Goal: Information Seeking & Learning: Learn about a topic

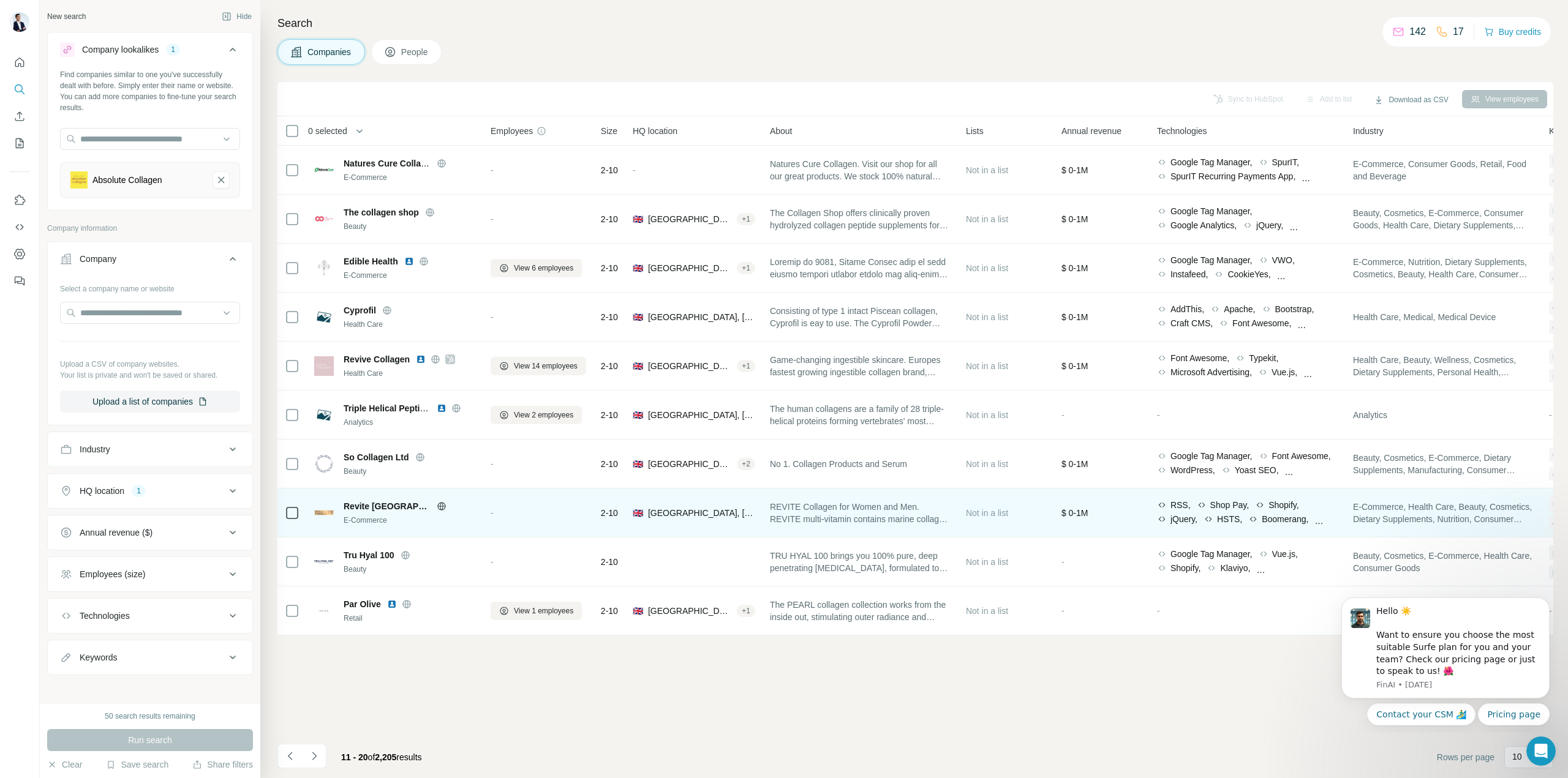
click at [437, 506] on icon at bounding box center [441, 506] width 8 height 1
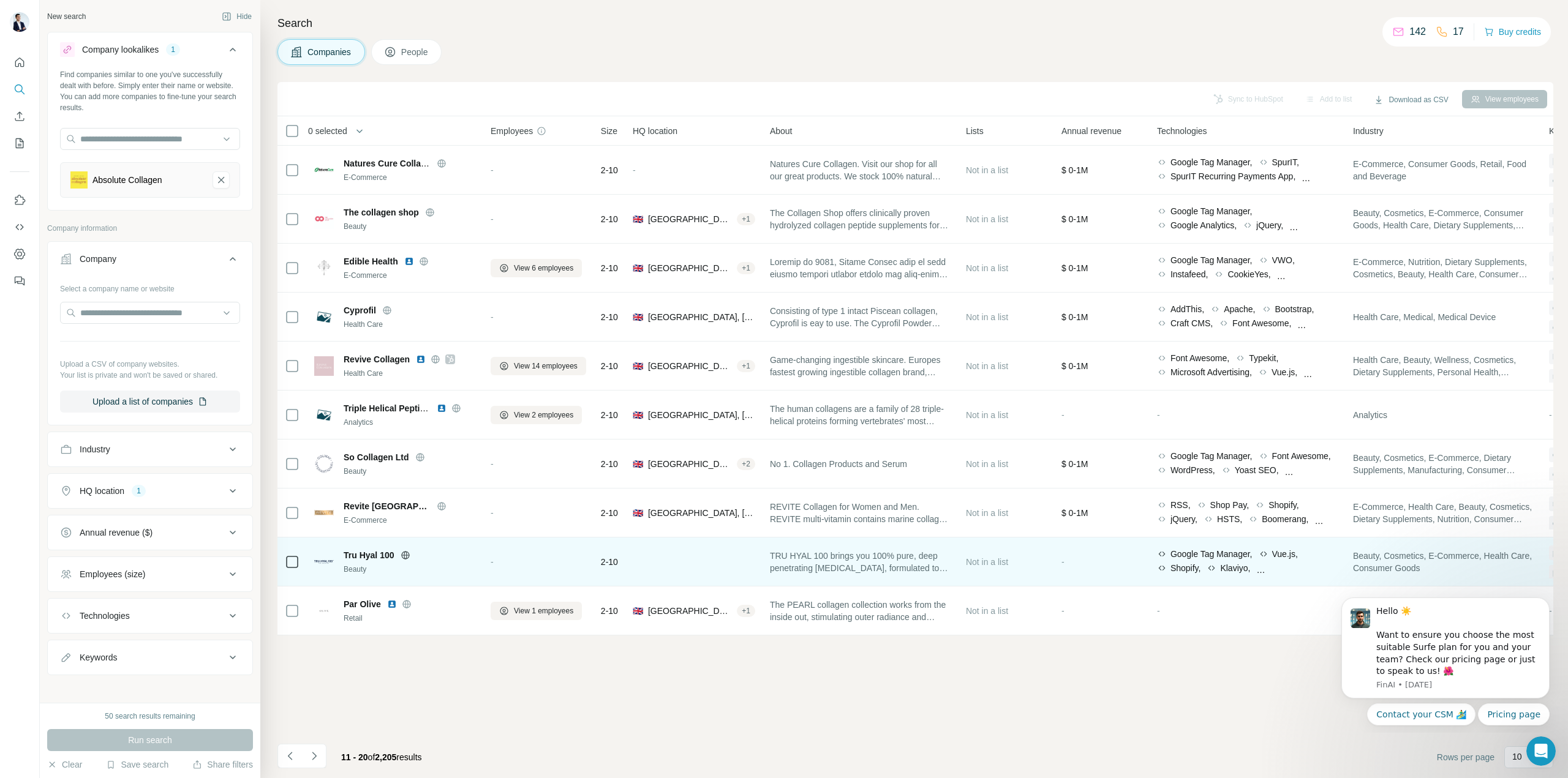
click at [410, 554] on icon at bounding box center [405, 555] width 10 height 10
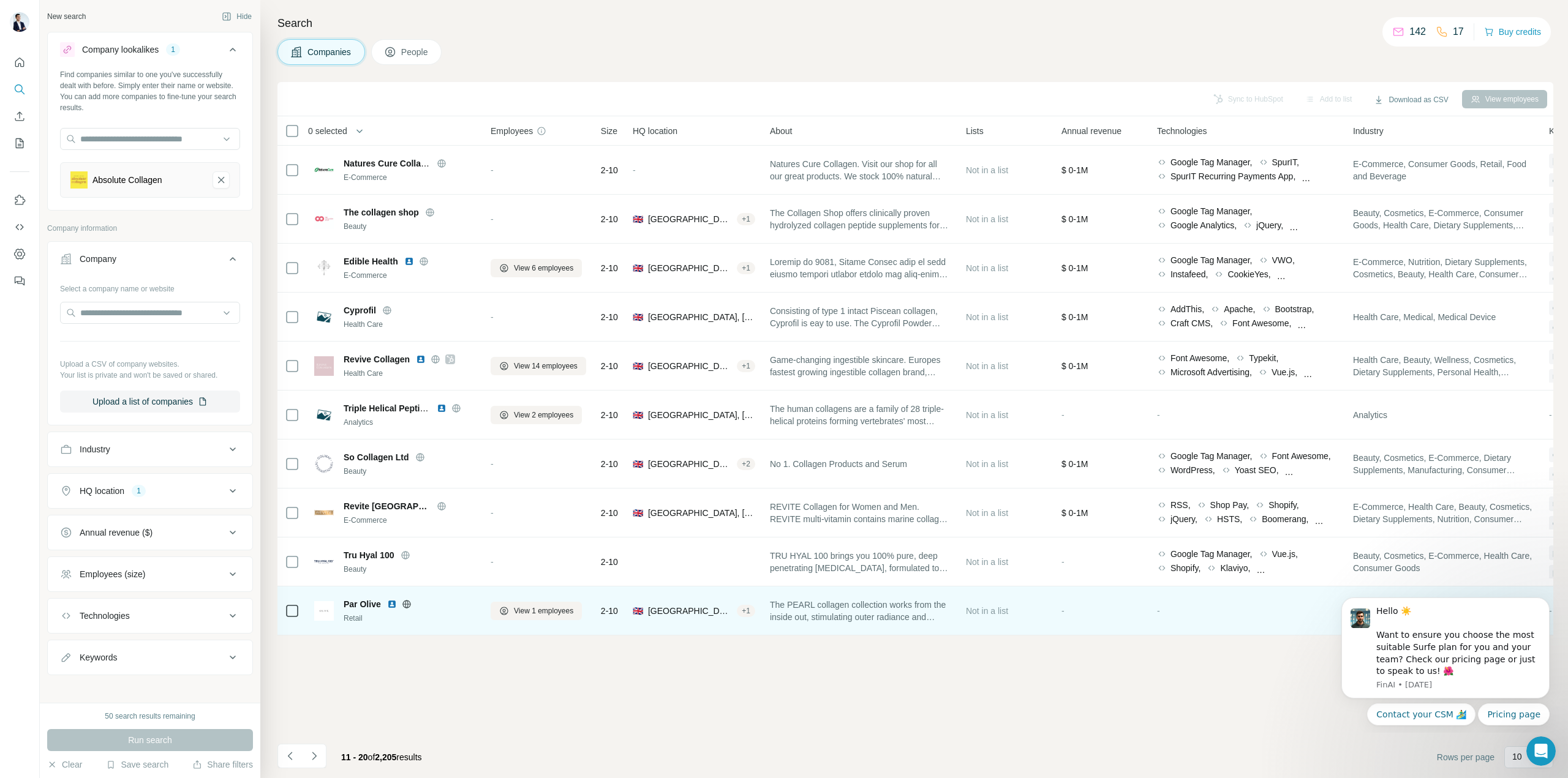
click at [408, 604] on icon at bounding box center [406, 604] width 8 height 1
click at [389, 602] on img at bounding box center [392, 604] width 10 height 10
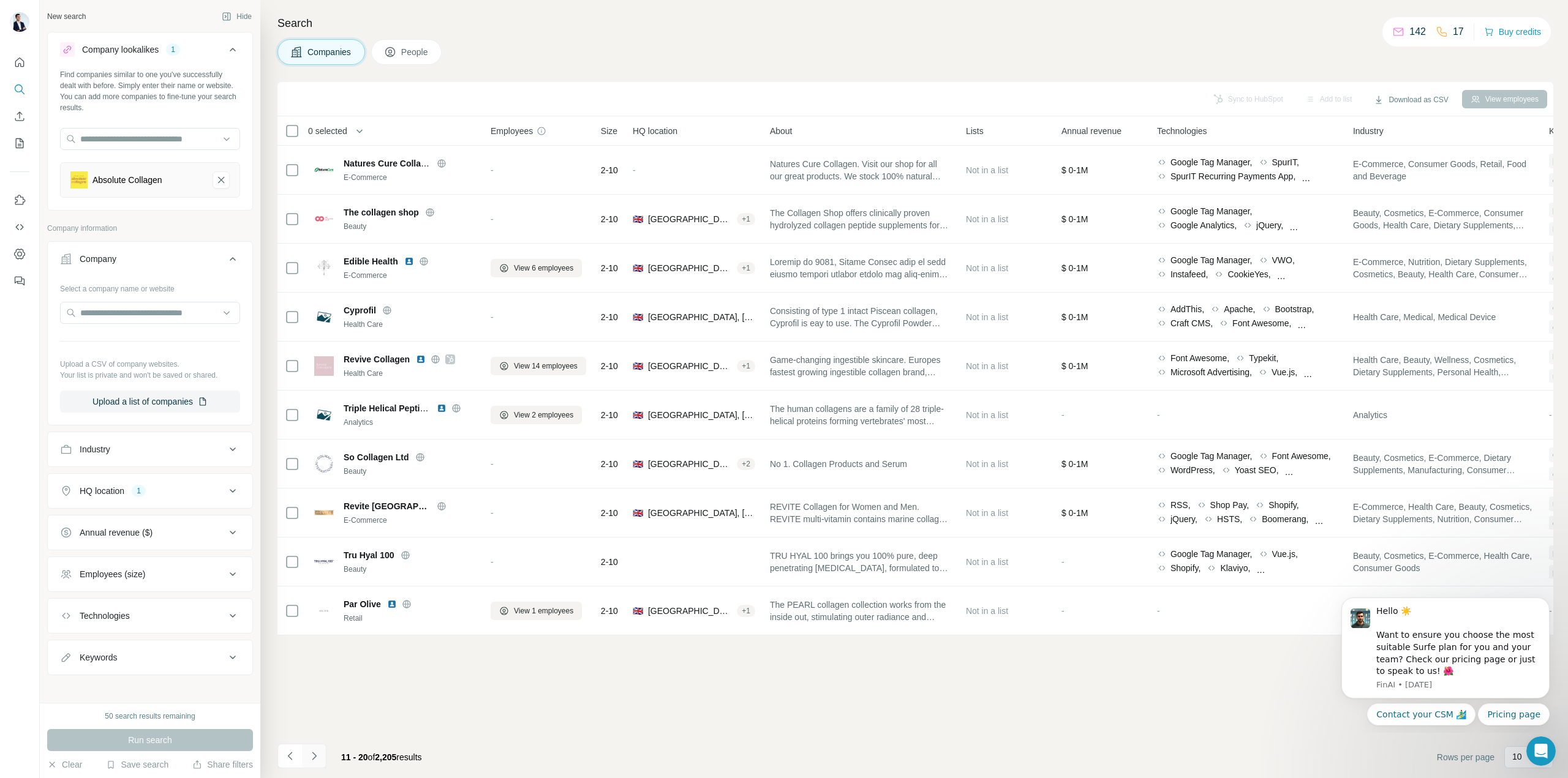
click at [316, 759] on icon "Navigate to next page" at bounding box center [313, 756] width 12 height 12
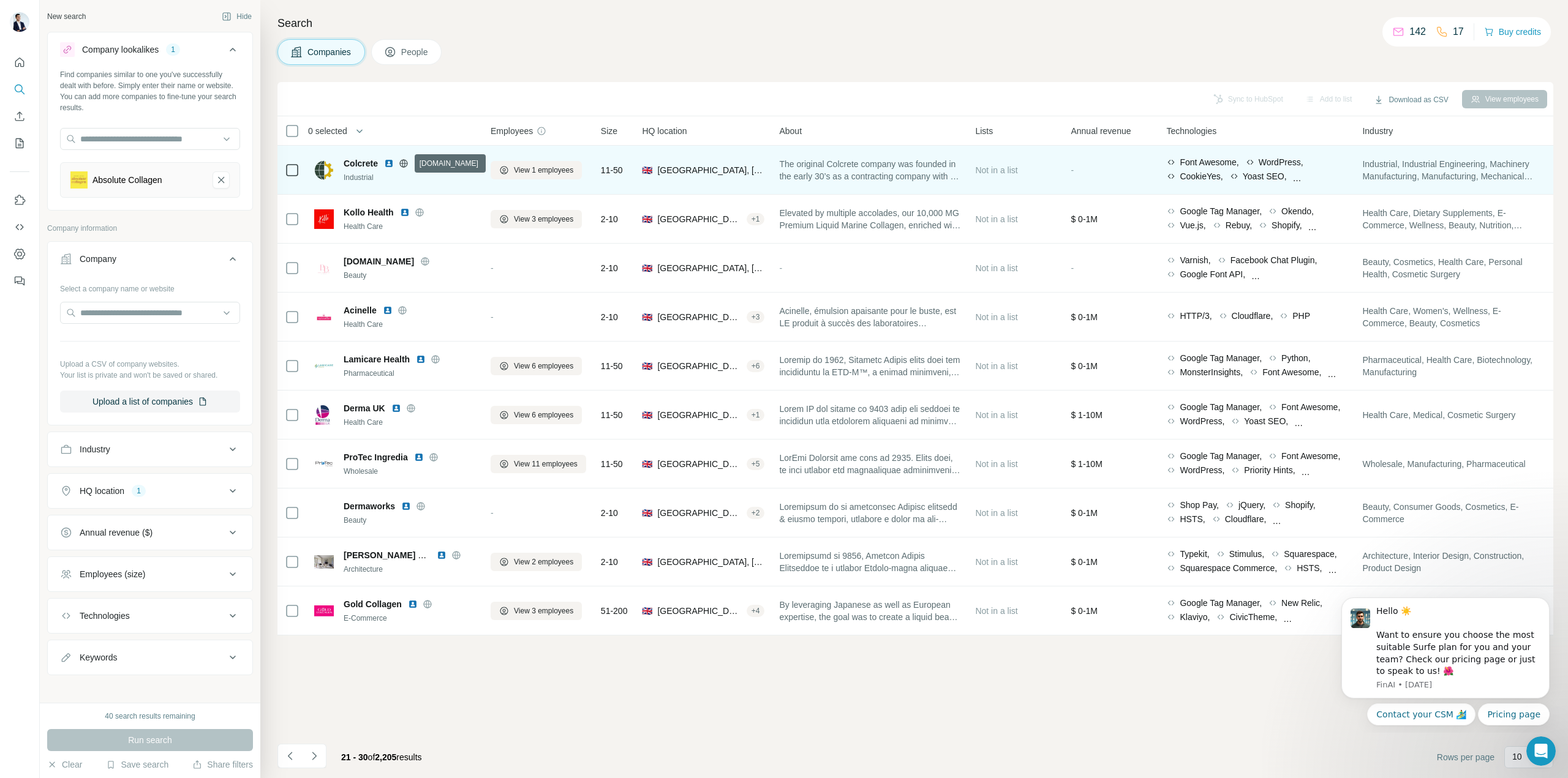
click at [405, 162] on icon at bounding box center [403, 163] width 3 height 8
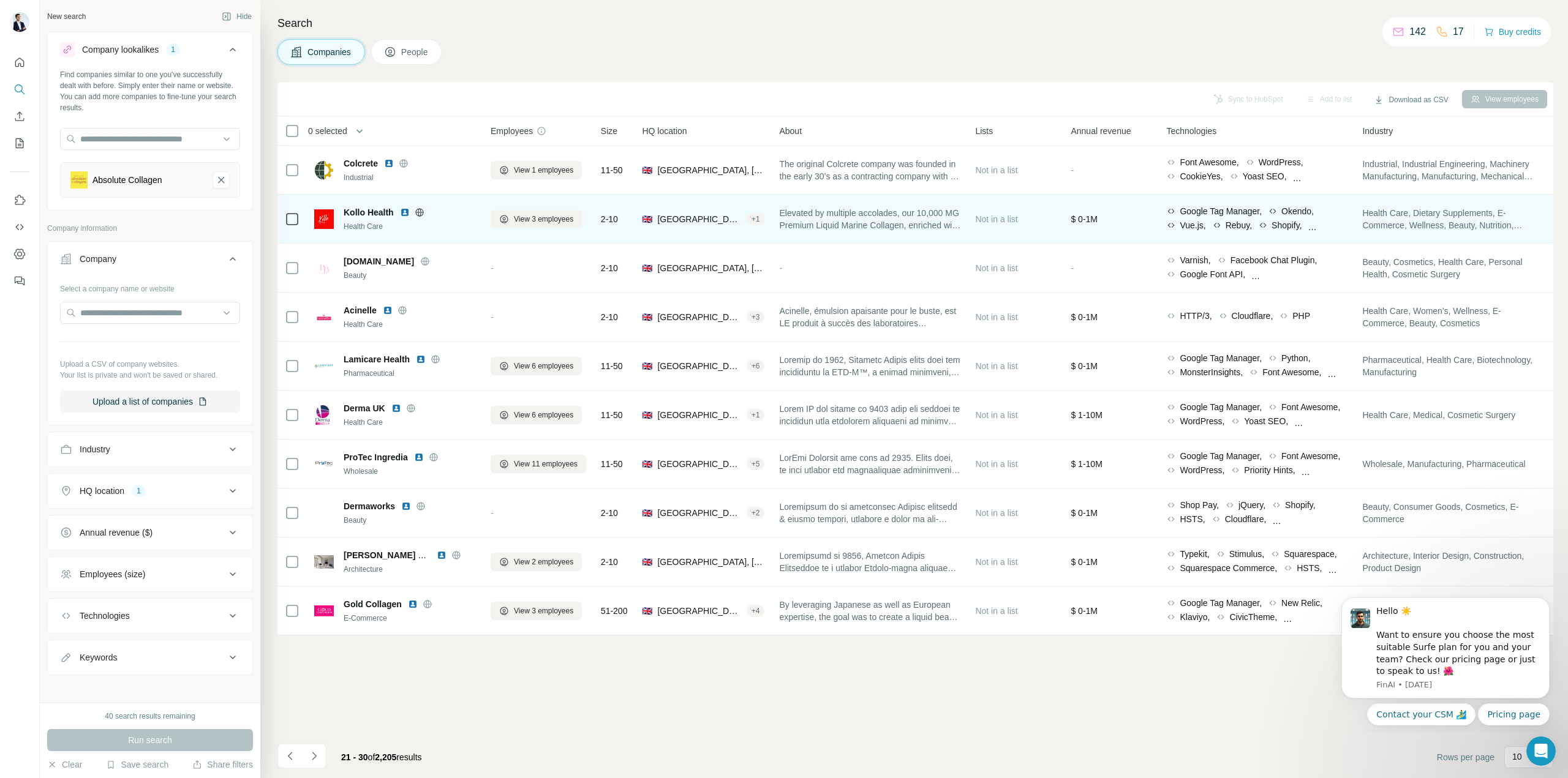
click at [420, 209] on icon at bounding box center [420, 212] width 3 height 8
click at [405, 213] on img at bounding box center [405, 213] width 10 height 10
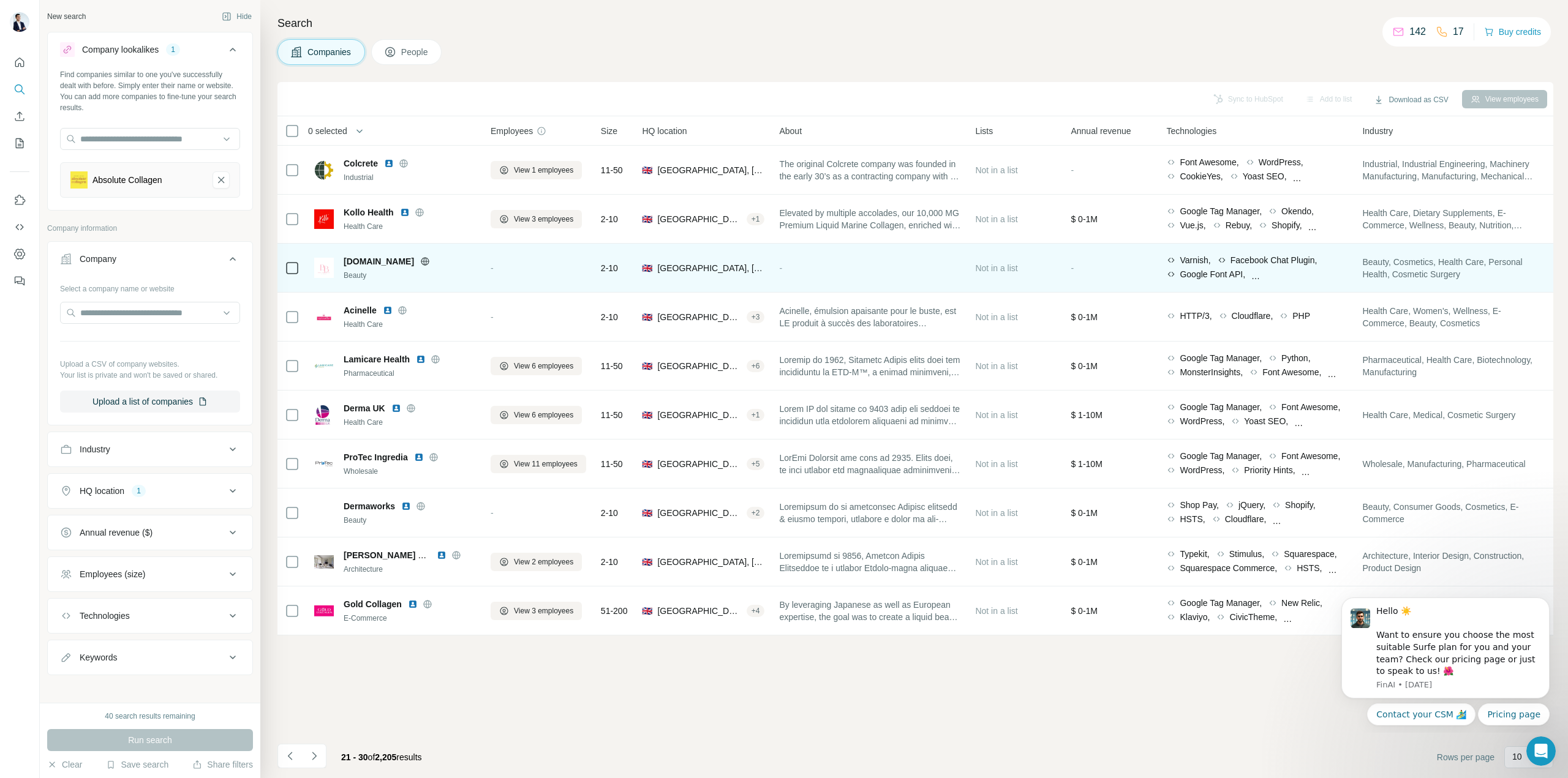
click at [429, 258] on icon at bounding box center [425, 261] width 8 height 8
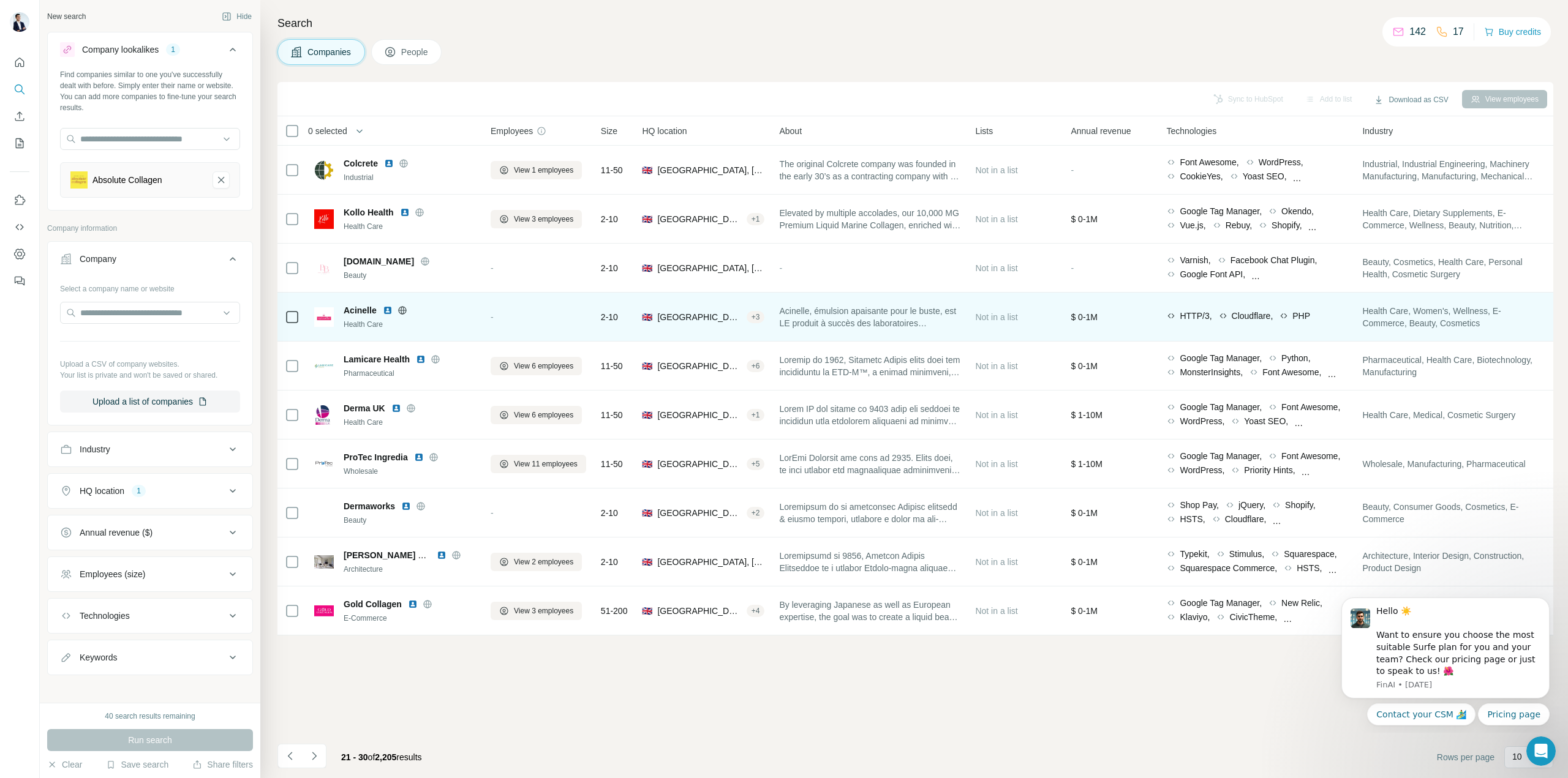
click at [400, 313] on icon at bounding box center [402, 310] width 10 height 10
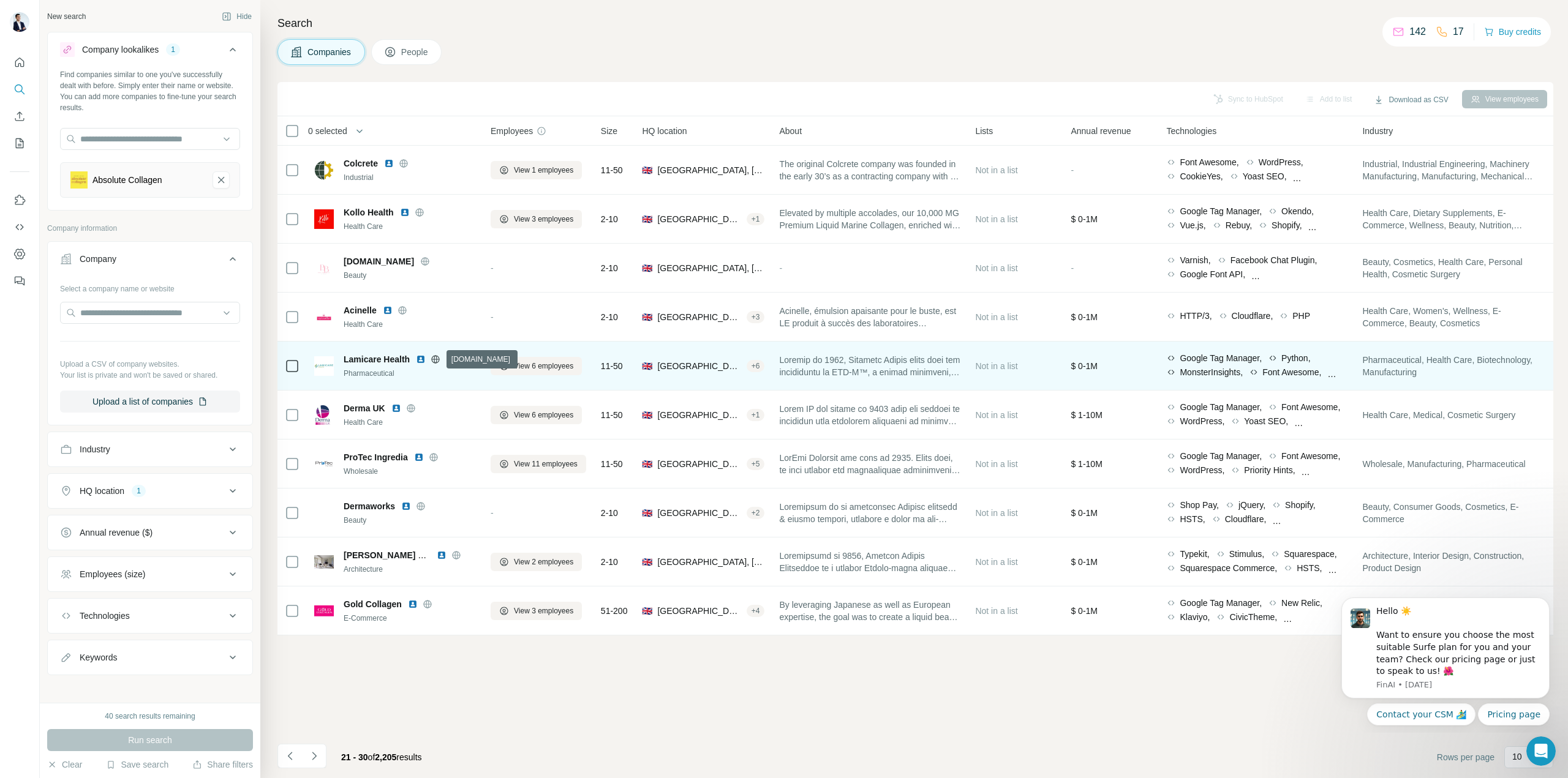
click at [440, 361] on icon at bounding box center [436, 359] width 10 height 10
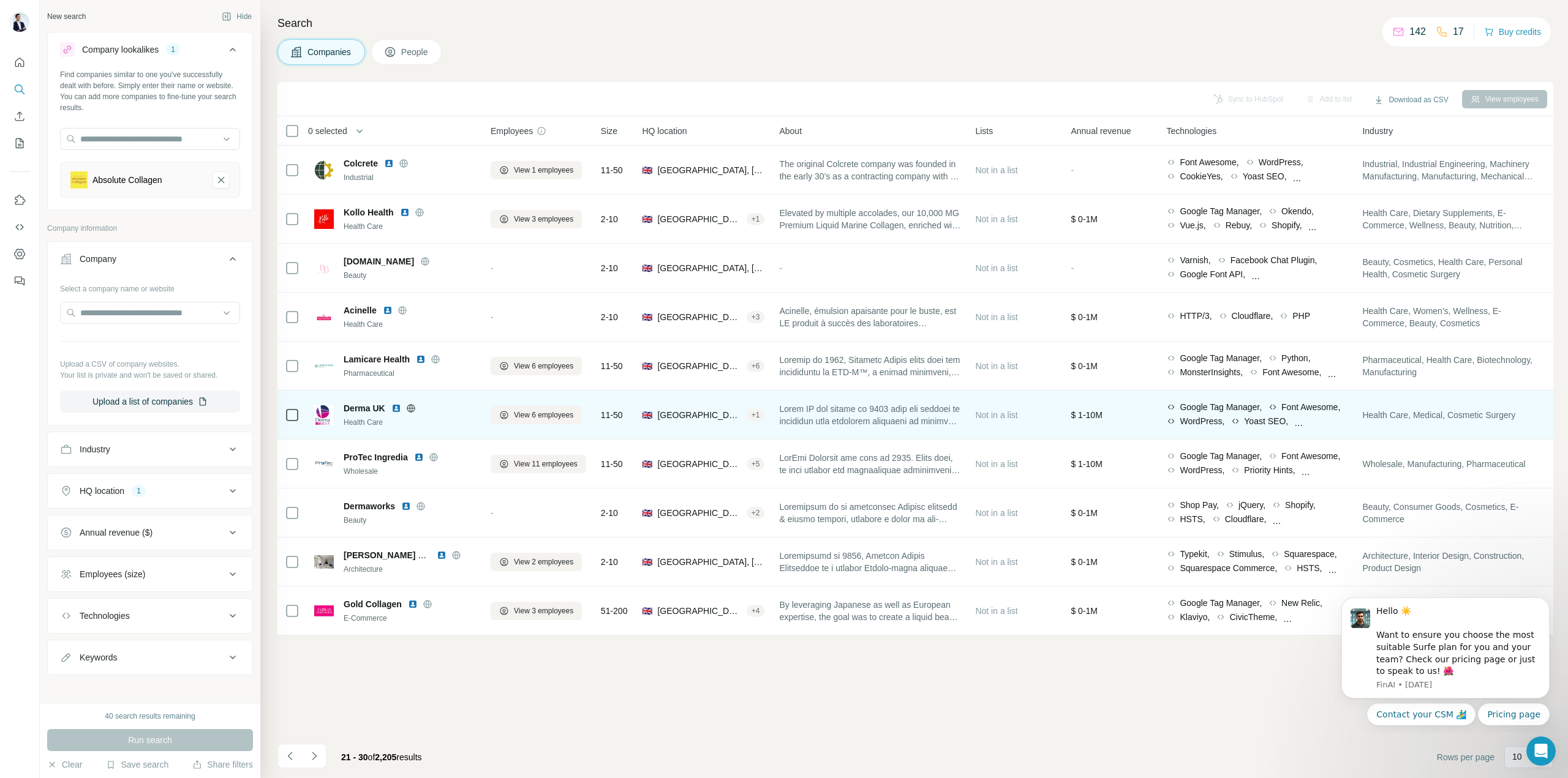
click at [414, 411] on icon at bounding box center [411, 408] width 10 height 10
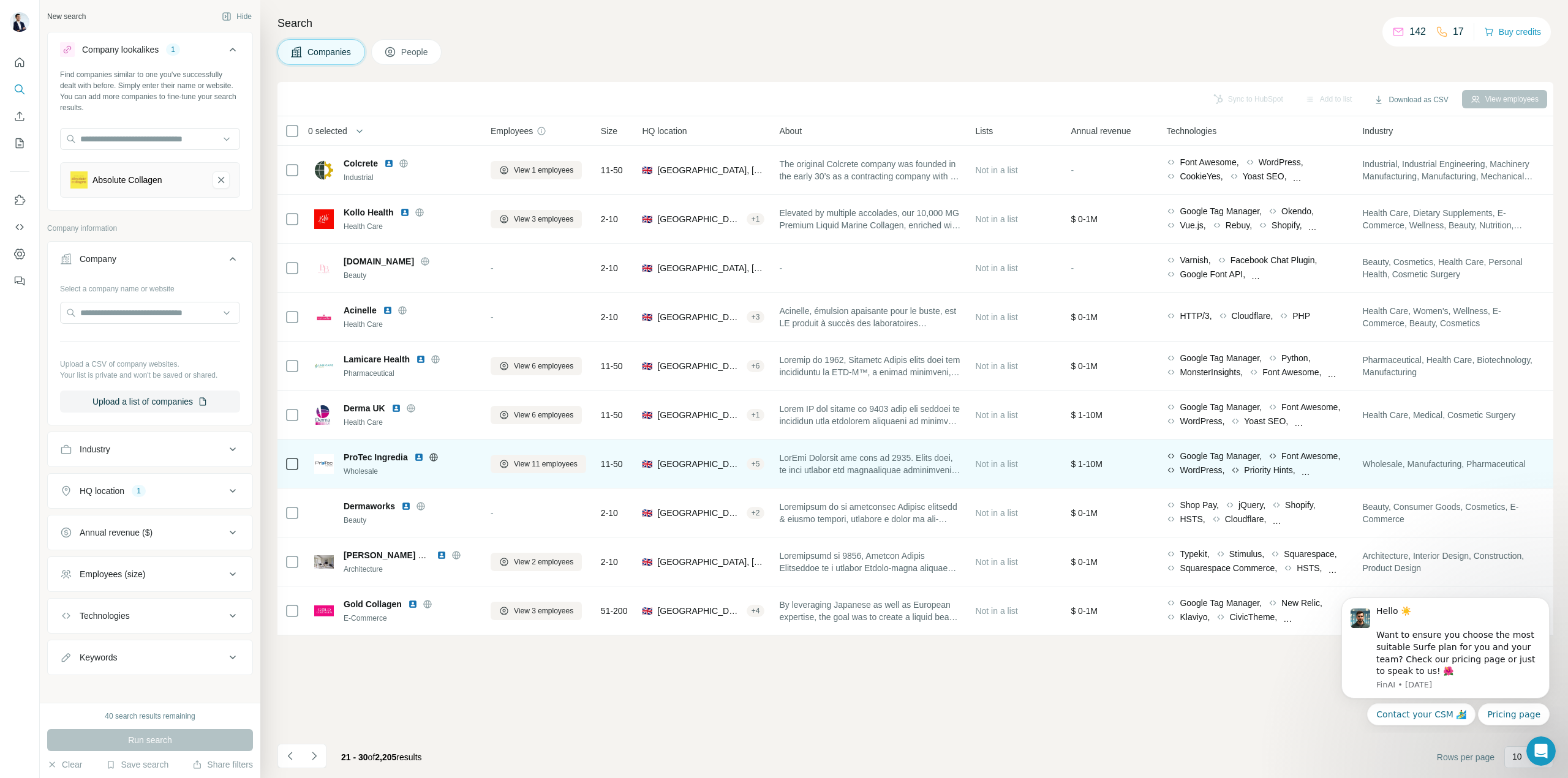
click at [432, 457] on icon at bounding box center [433, 457] width 3 height 8
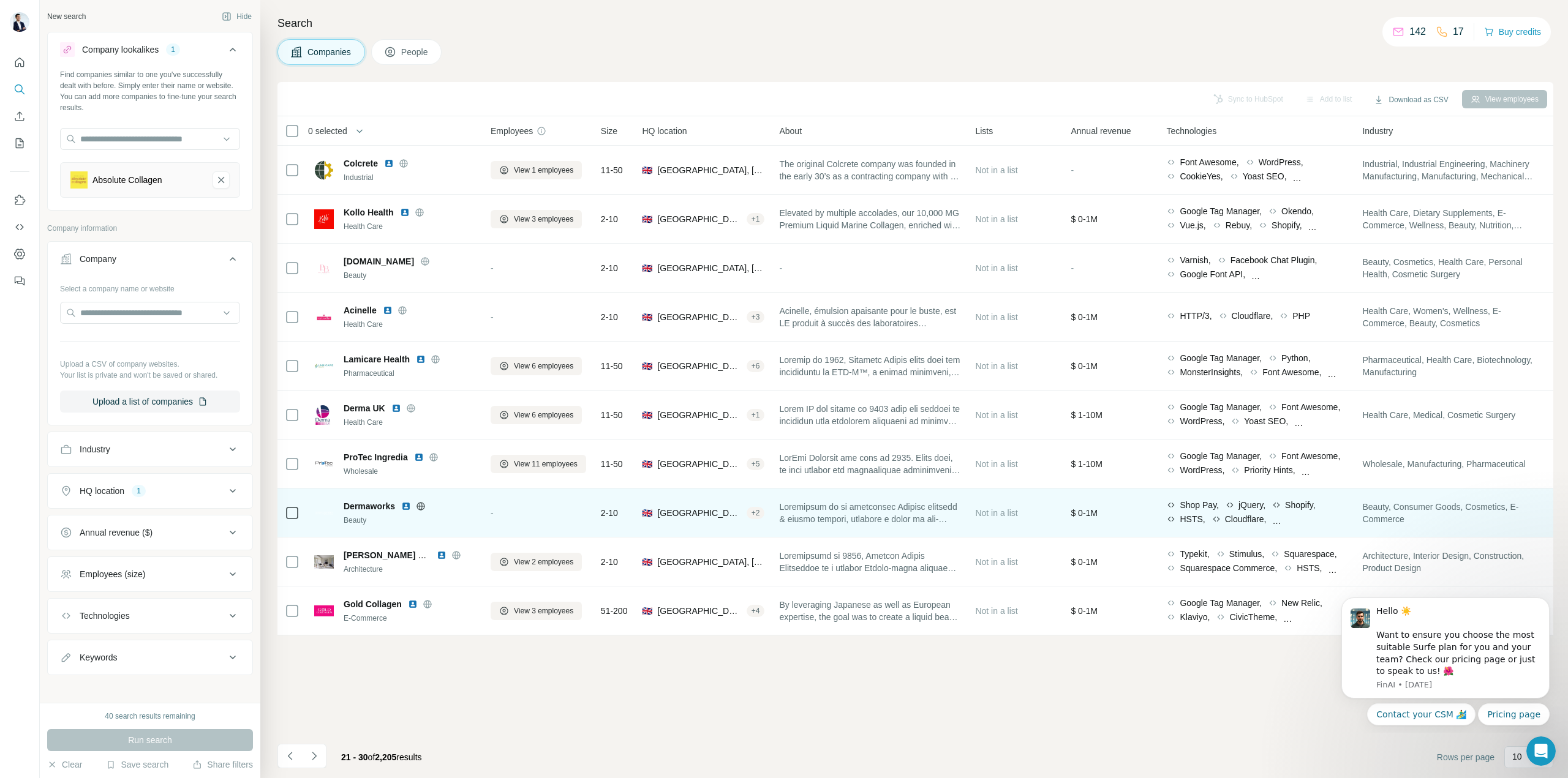
click at [425, 504] on icon at bounding box center [421, 506] width 8 height 8
click at [409, 506] on img at bounding box center [406, 506] width 10 height 10
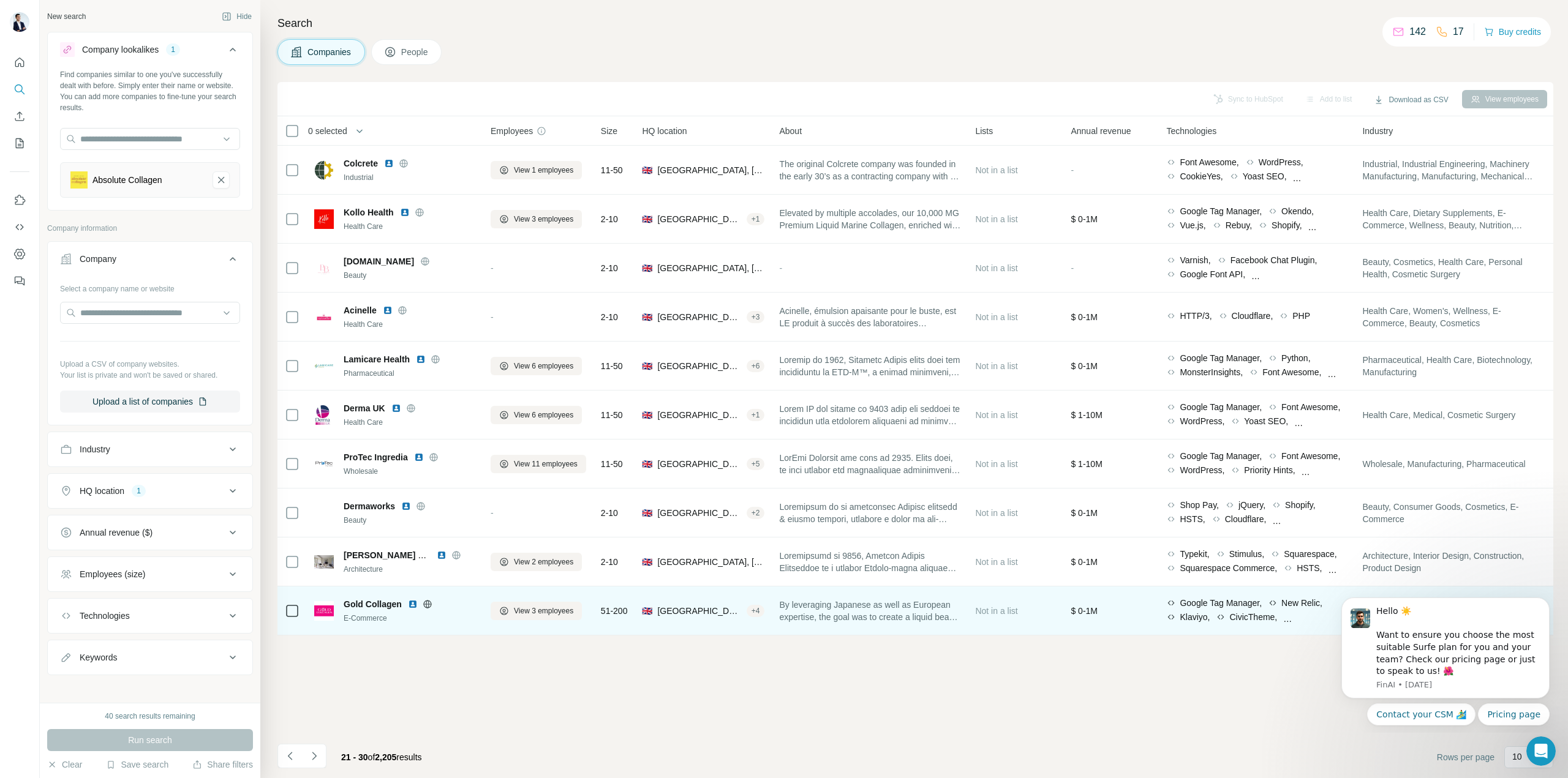
click at [430, 603] on icon at bounding box center [428, 604] width 10 height 10
click at [410, 606] on img at bounding box center [413, 604] width 10 height 10
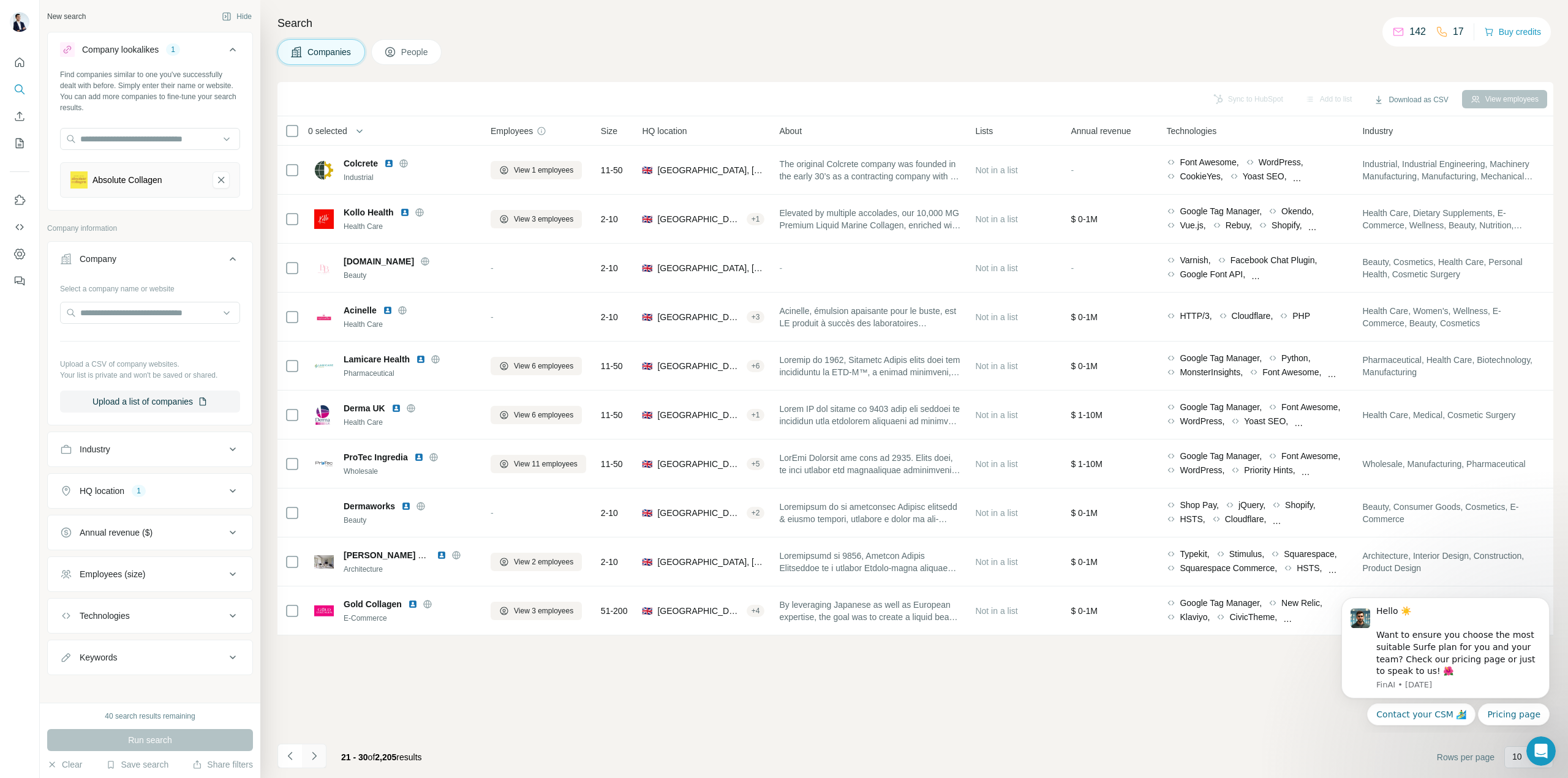
click at [313, 757] on icon "Navigate to next page" at bounding box center [313, 756] width 12 height 12
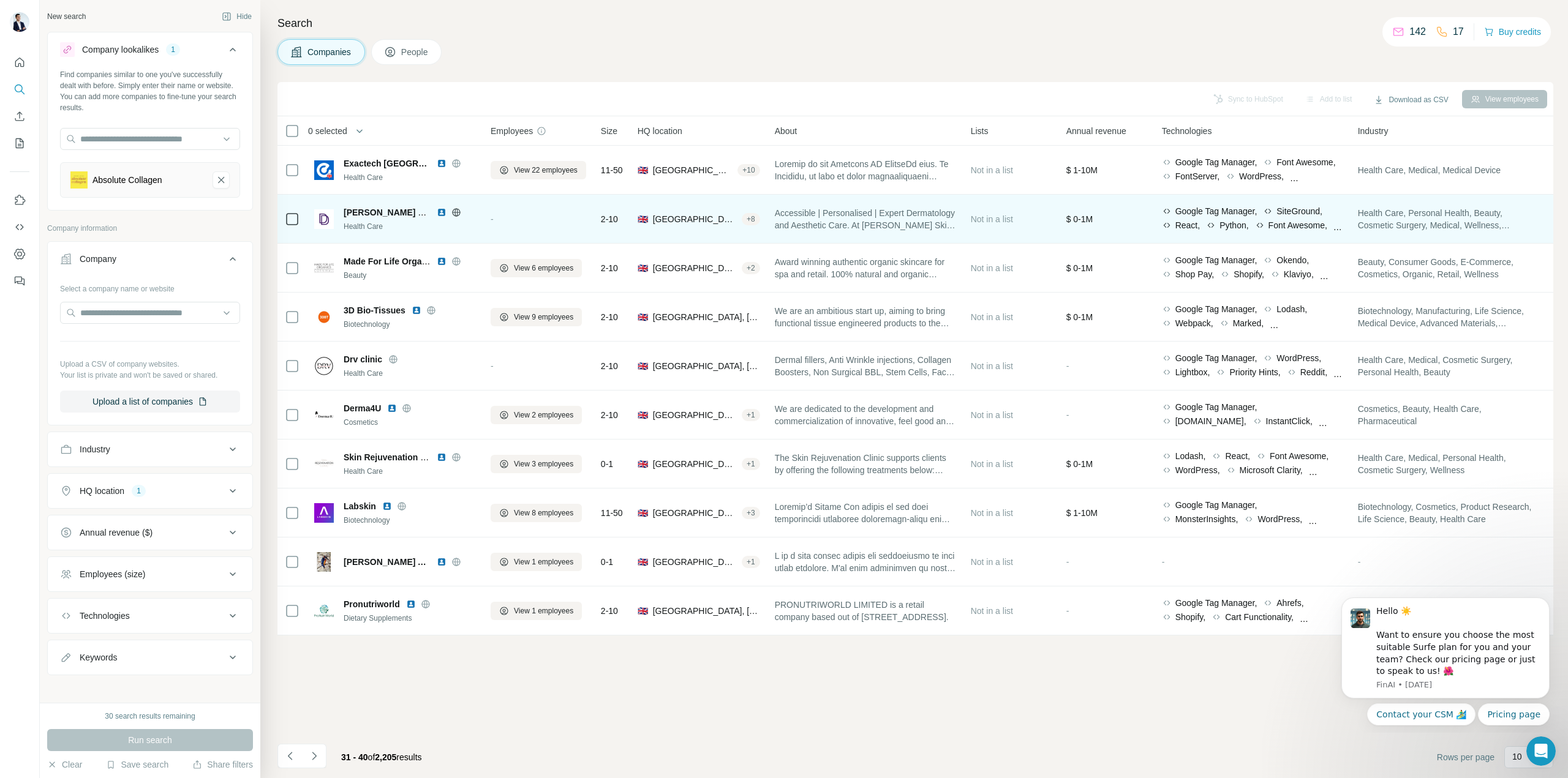
click at [453, 212] on icon at bounding box center [456, 212] width 8 height 1
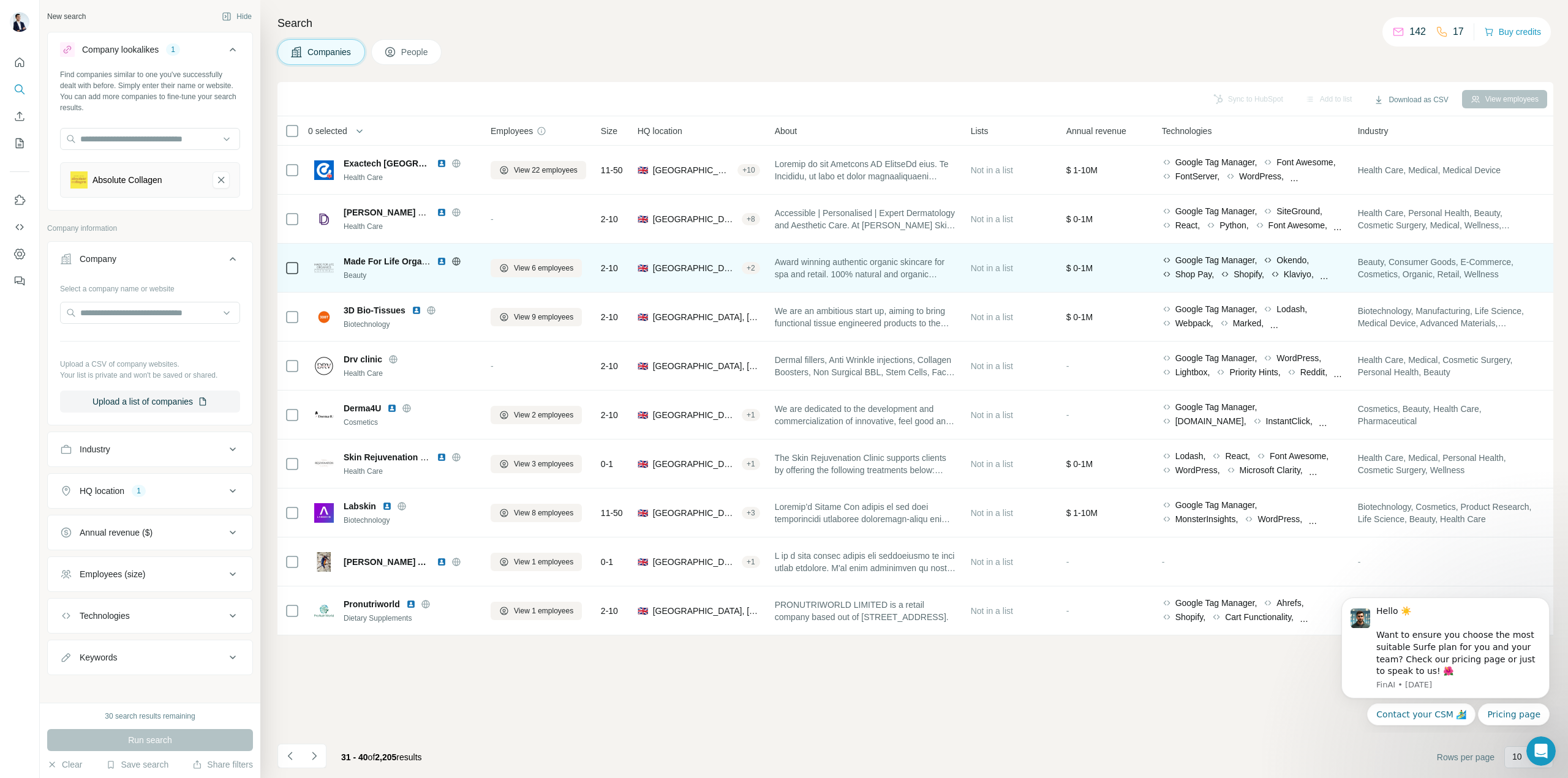
click at [461, 263] on icon at bounding box center [456, 261] width 10 height 10
click at [443, 263] on img at bounding box center [441, 261] width 10 height 10
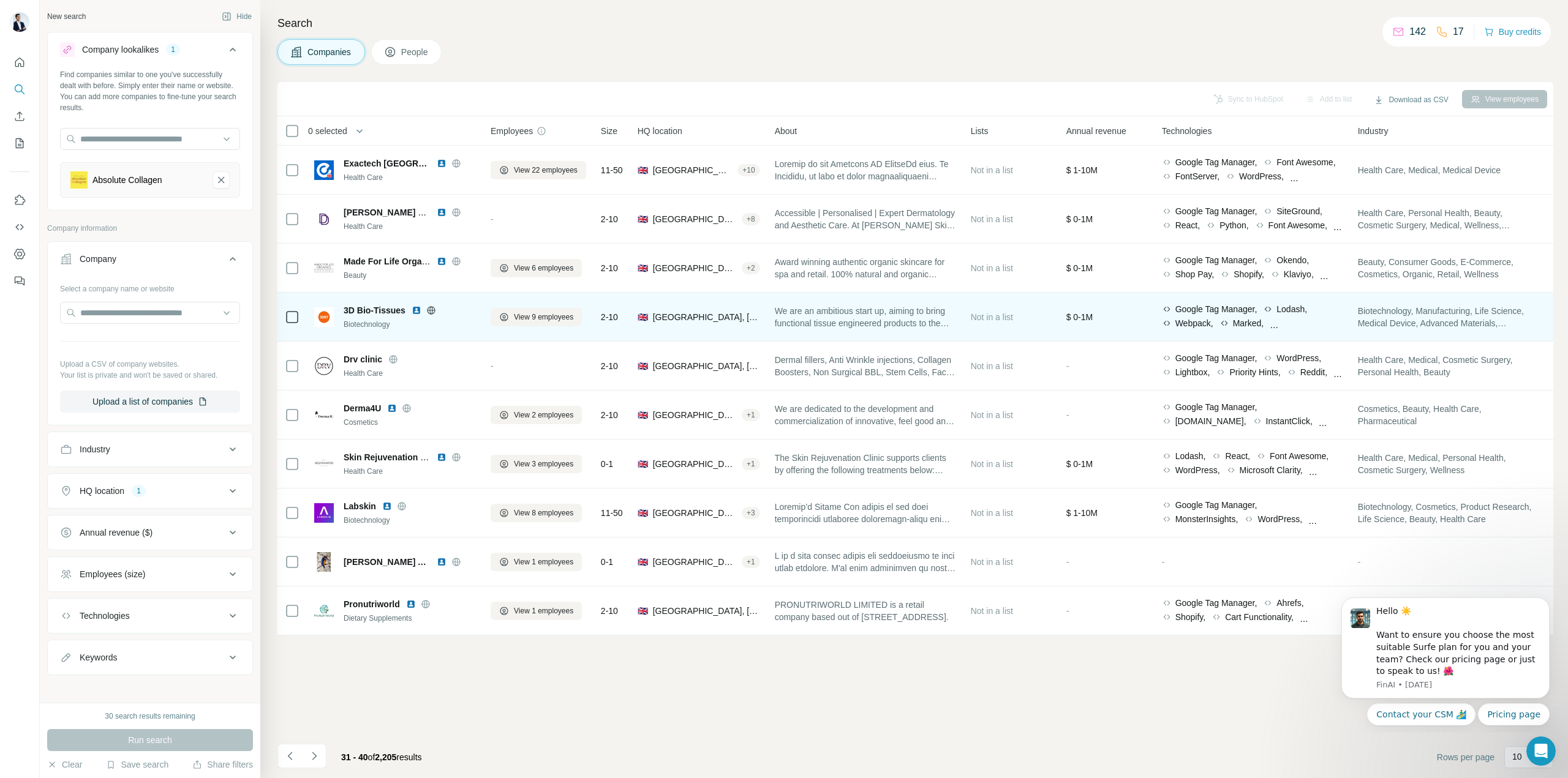
click at [432, 312] on icon at bounding box center [431, 310] width 3 height 8
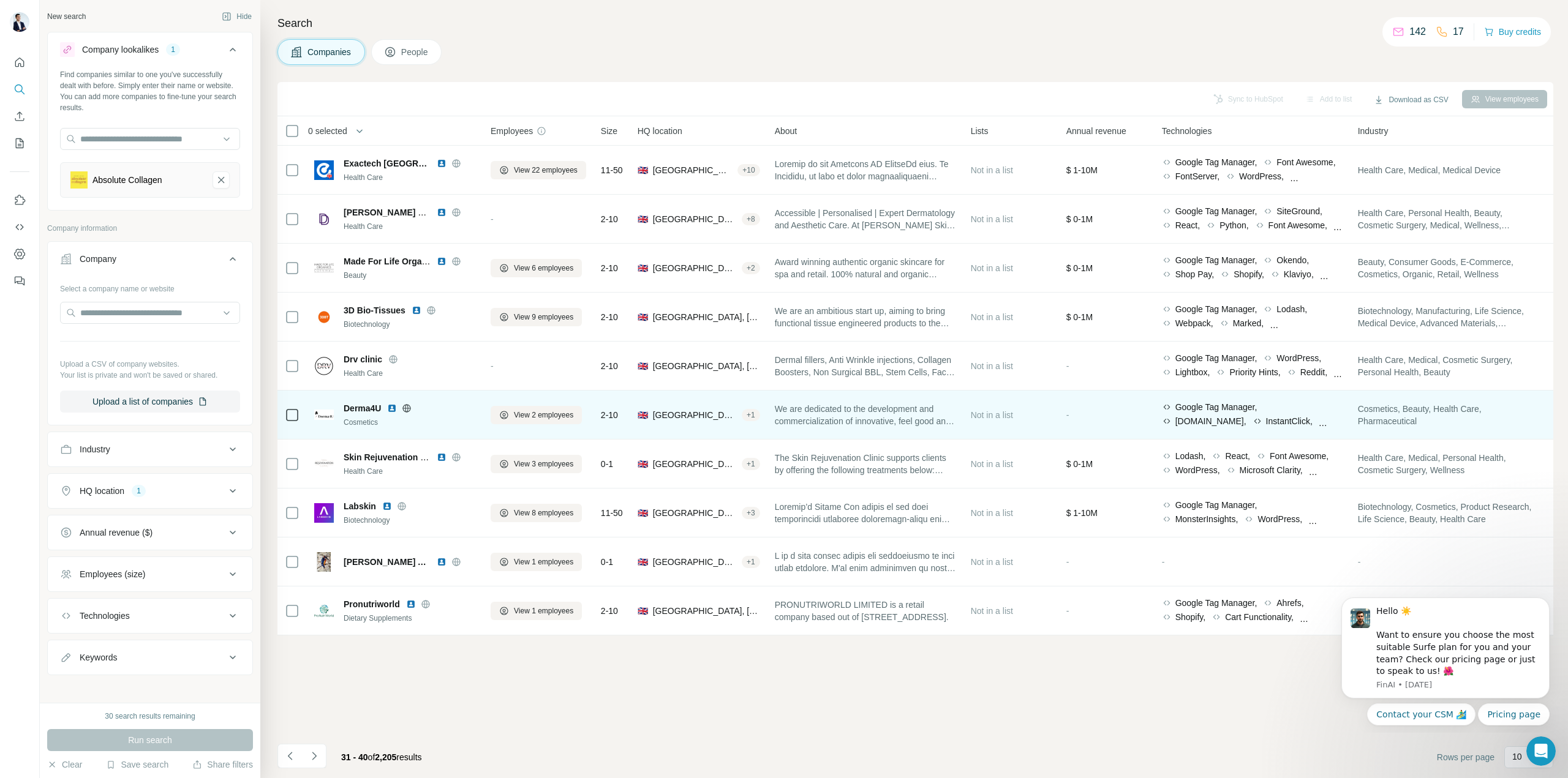
click at [409, 410] on icon at bounding box center [406, 408] width 10 height 10
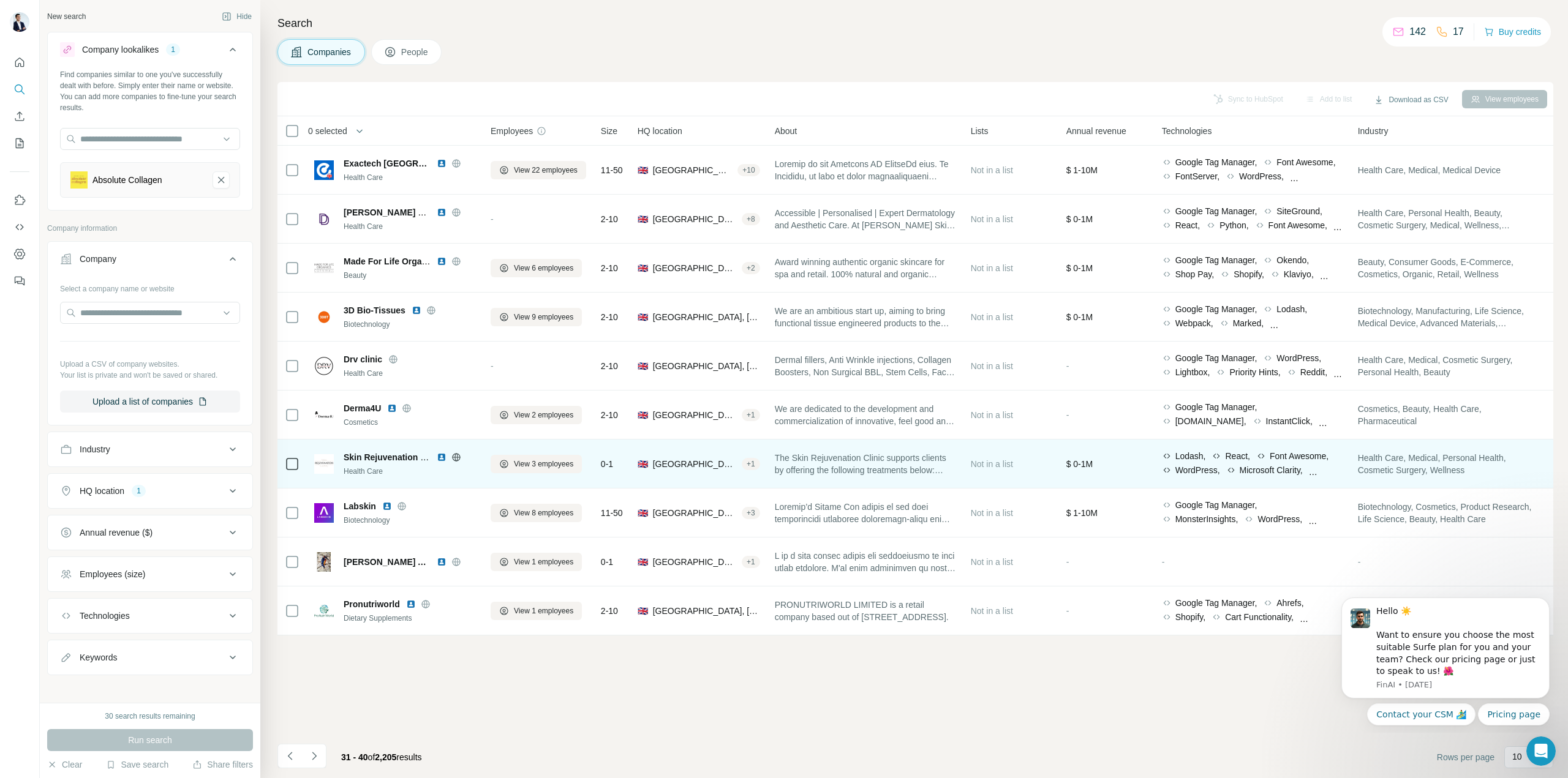
click at [459, 454] on icon at bounding box center [456, 458] width 10 height 10
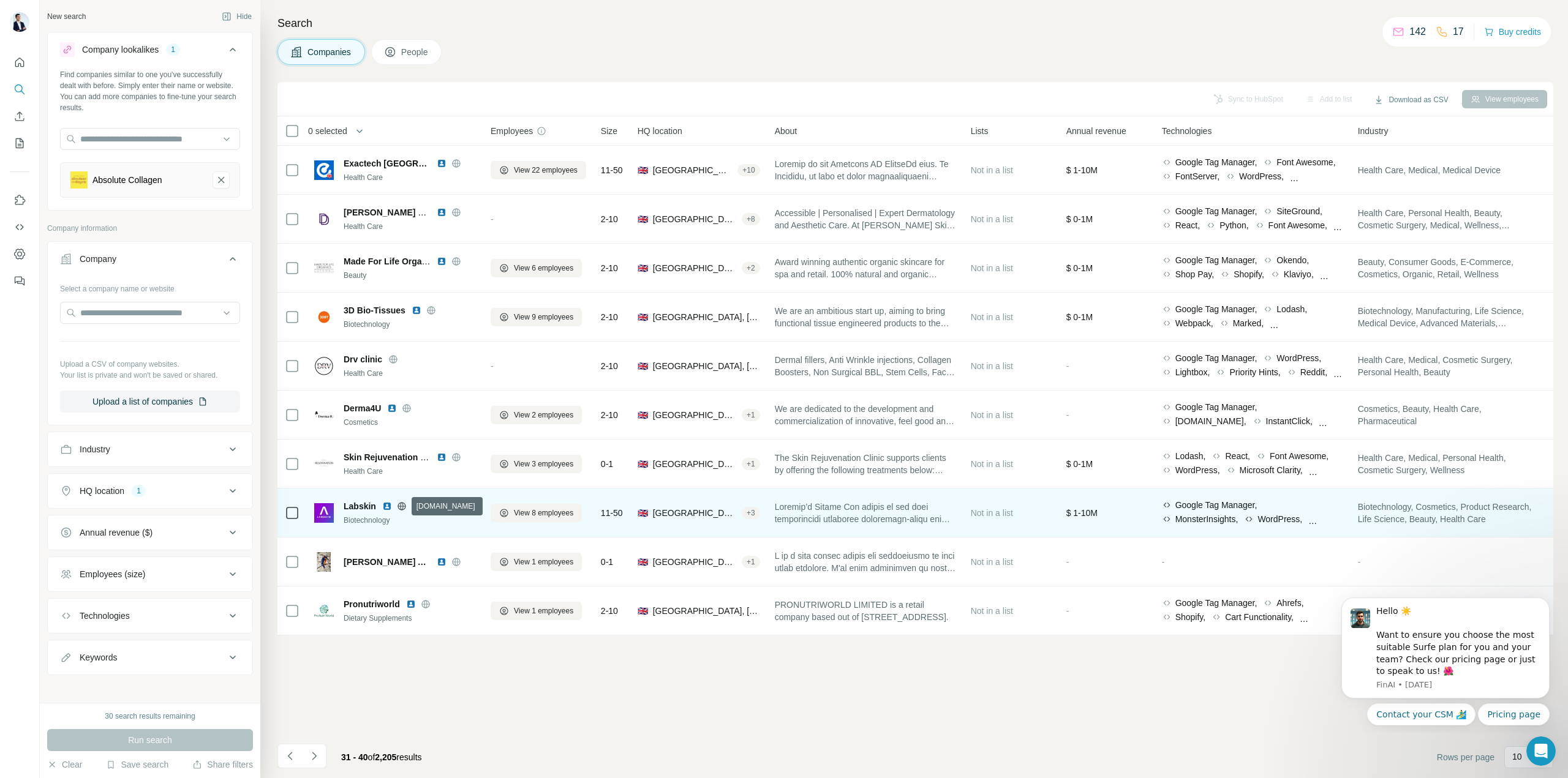
click at [402, 504] on icon at bounding box center [402, 506] width 10 height 10
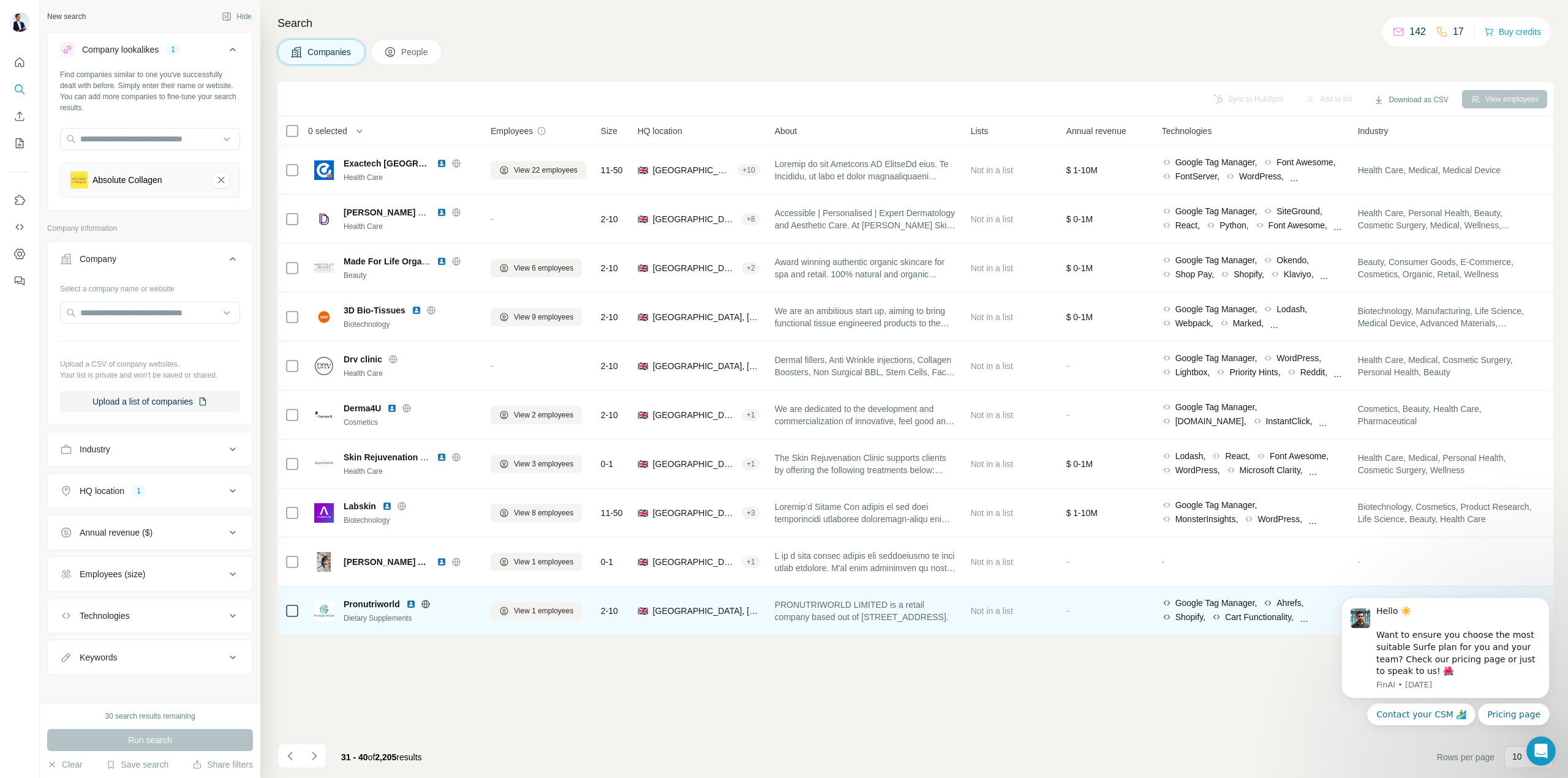
click at [428, 606] on icon at bounding box center [425, 604] width 10 height 10
click at [413, 606] on img at bounding box center [411, 604] width 10 height 10
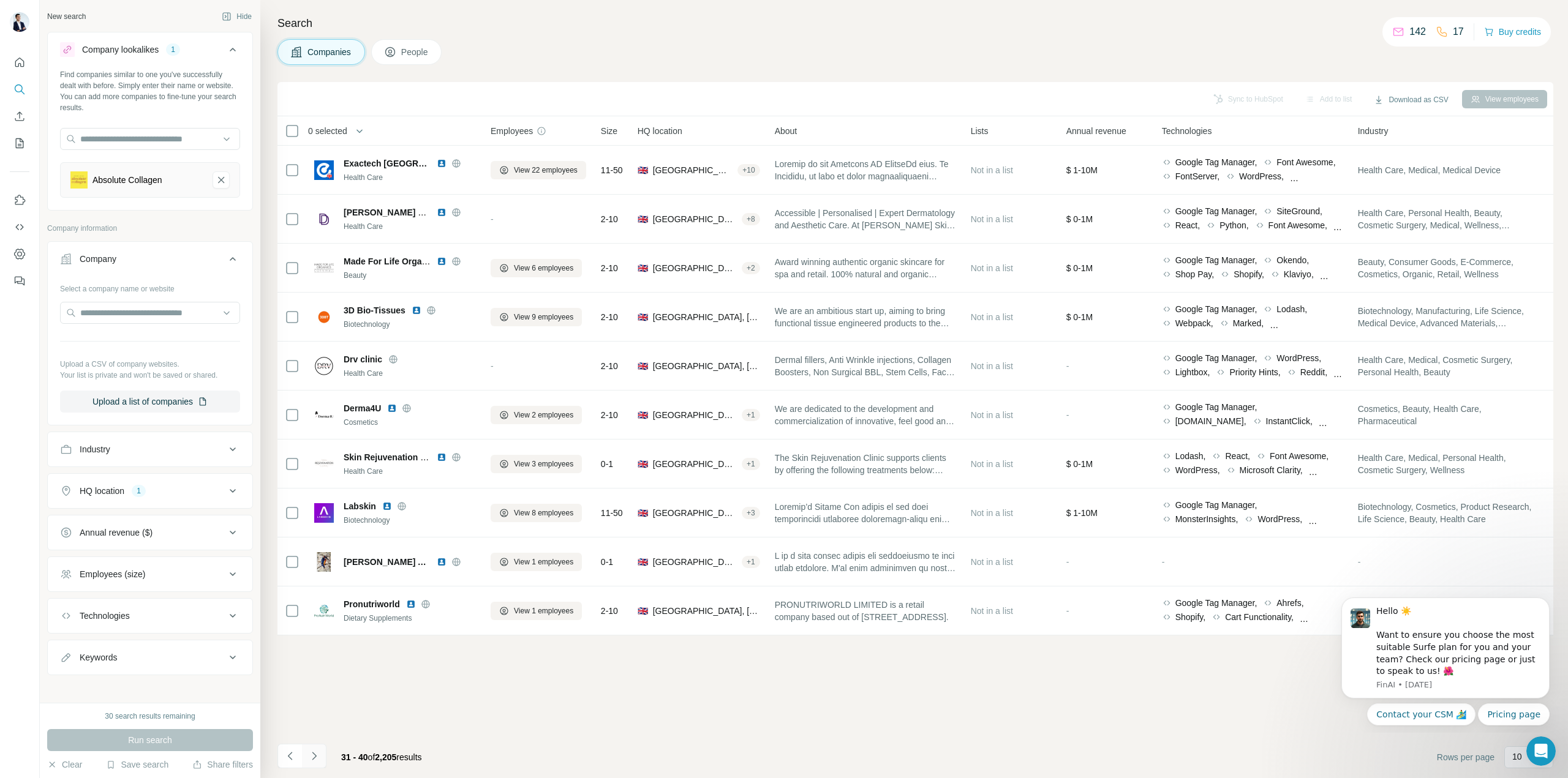
click at [319, 761] on icon "Navigate to next page" at bounding box center [313, 756] width 12 height 12
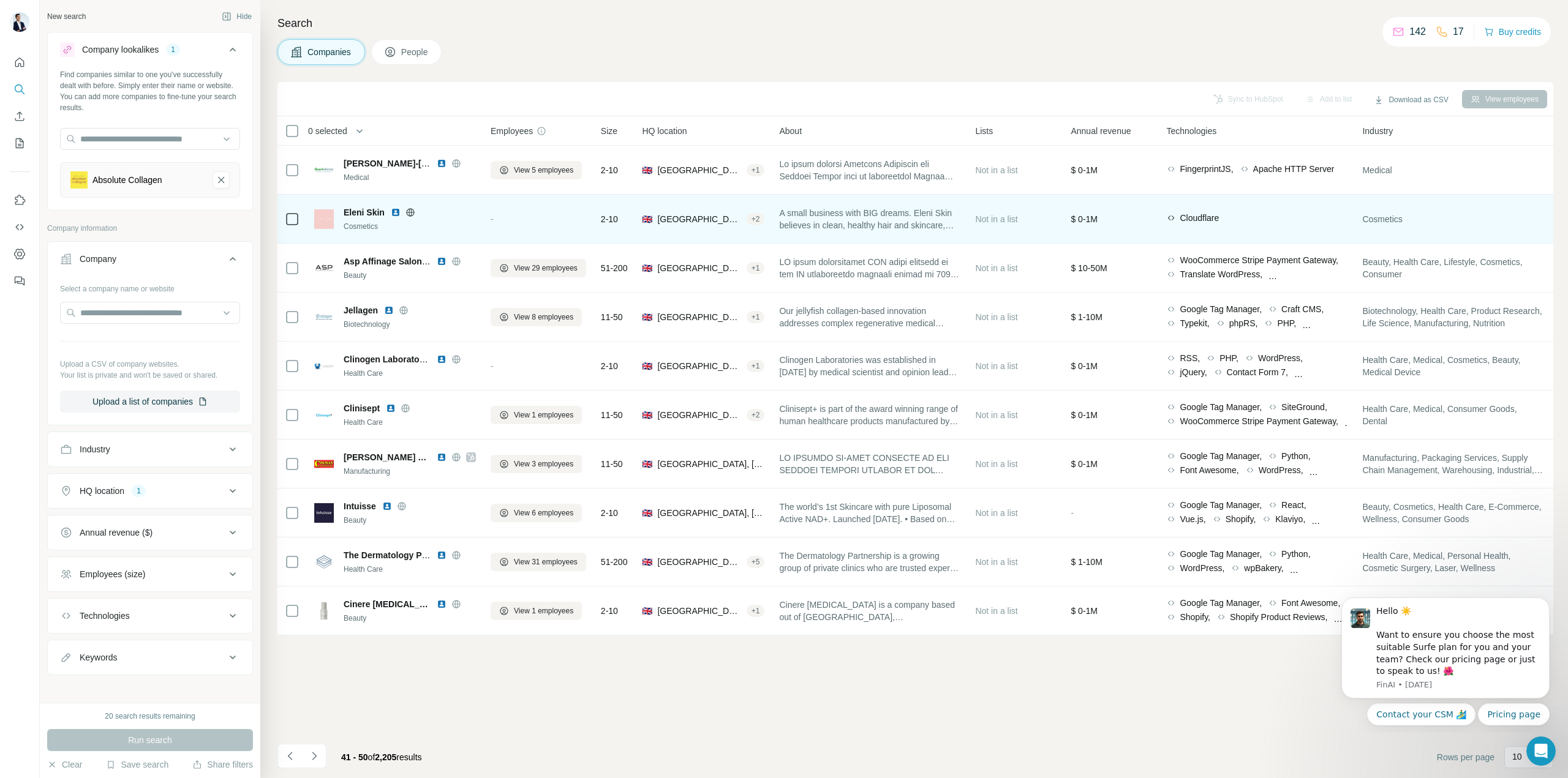
click at [409, 211] on icon at bounding box center [410, 212] width 3 height 8
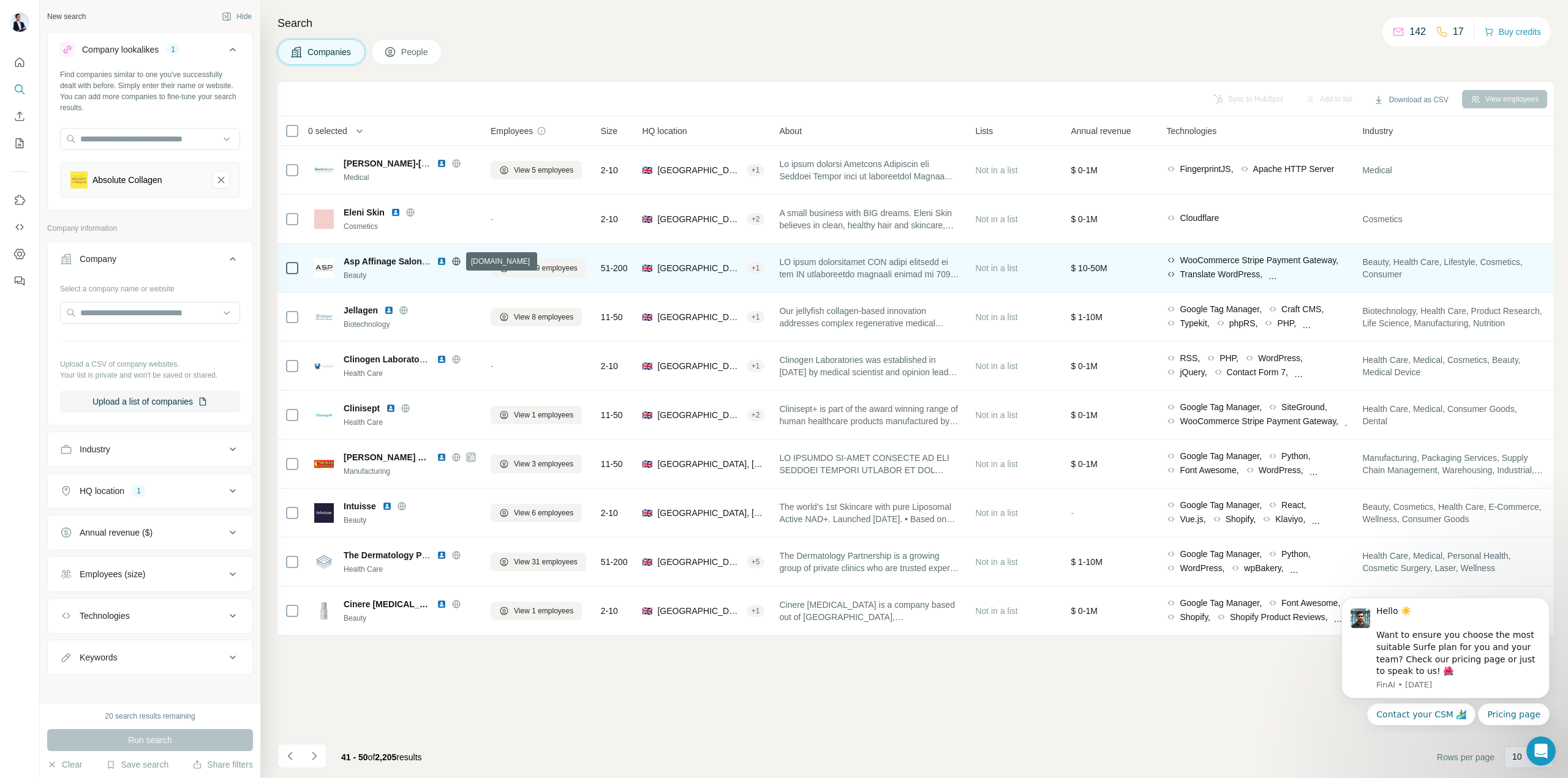
click at [461, 265] on icon at bounding box center [456, 261] width 10 height 10
click at [442, 262] on img at bounding box center [441, 261] width 10 height 10
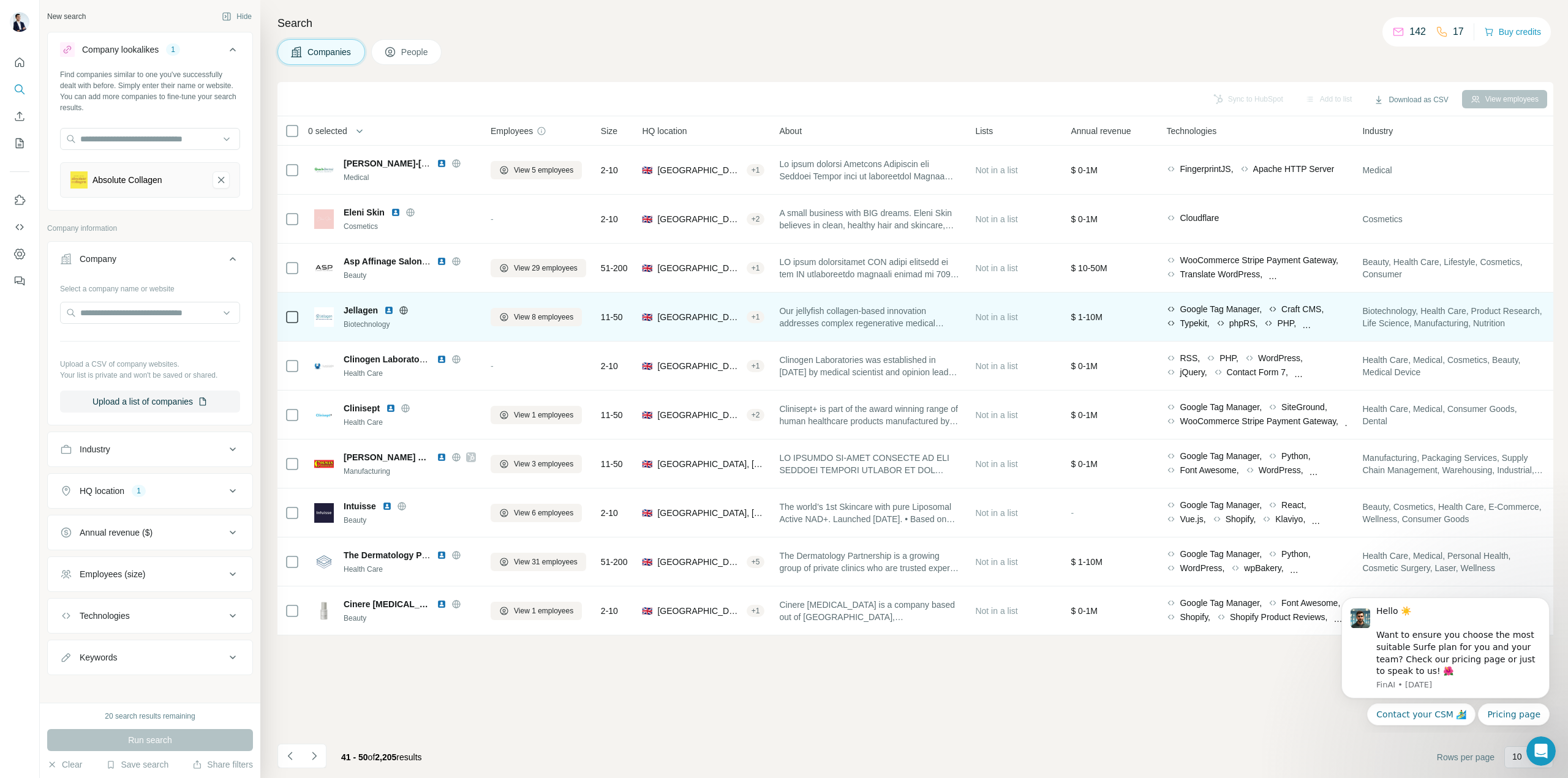
click at [403, 310] on icon at bounding box center [403, 310] width 3 height 8
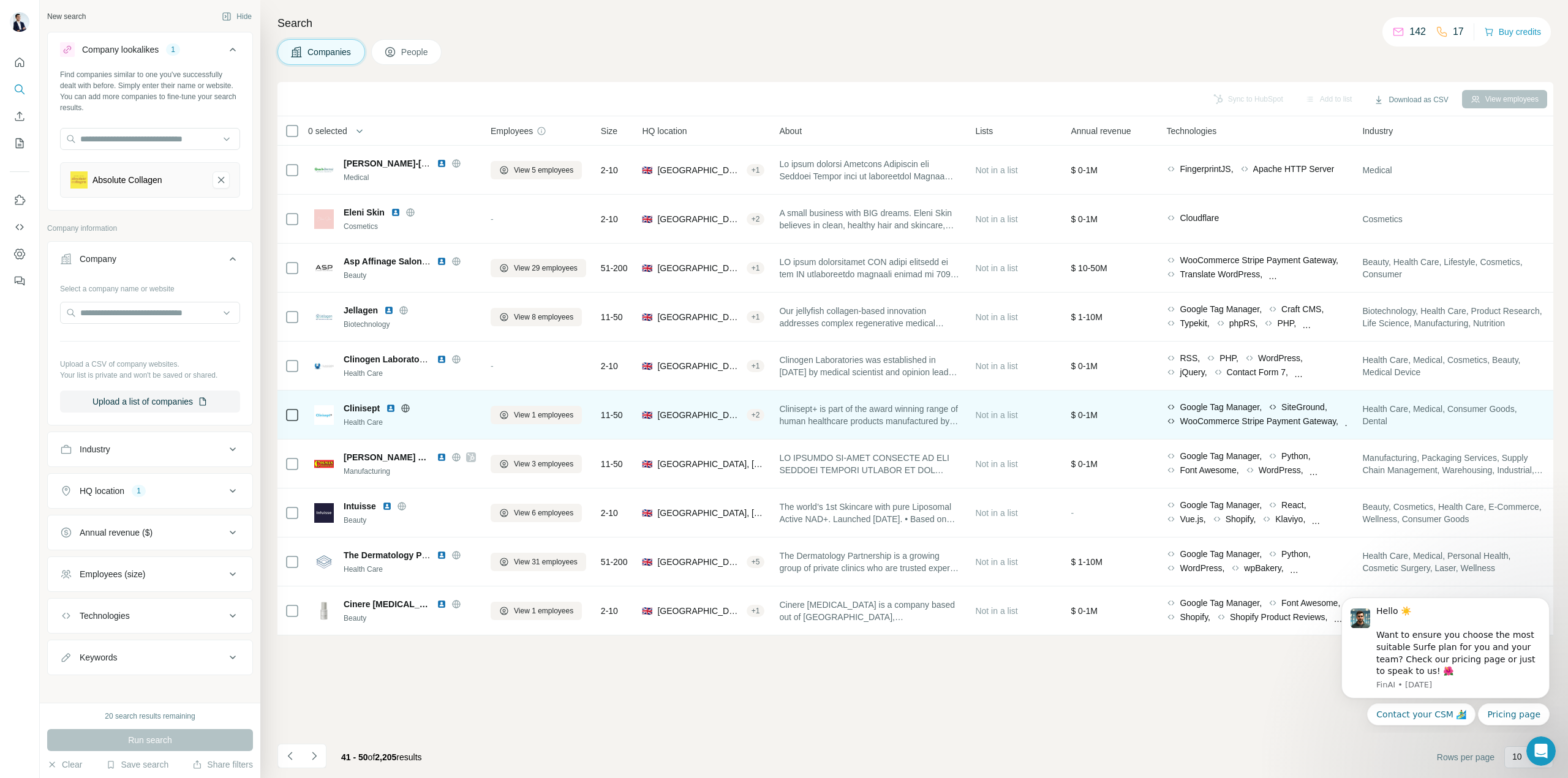
click at [405, 407] on icon at bounding box center [406, 408] width 3 height 8
click at [391, 409] on img at bounding box center [390, 408] width 10 height 10
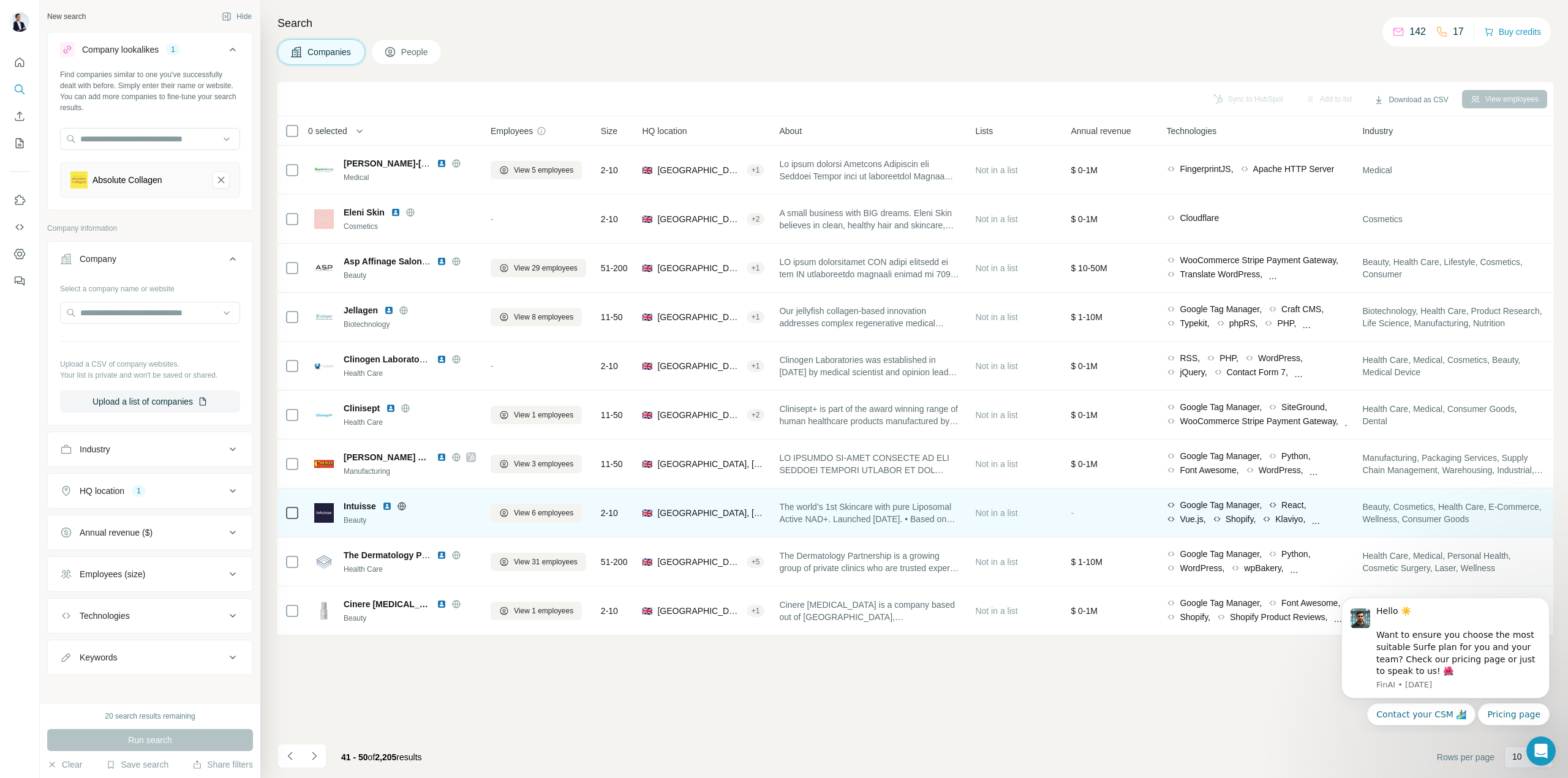
click at [400, 508] on icon at bounding box center [402, 506] width 10 height 10
click at [386, 504] on img at bounding box center [387, 506] width 10 height 10
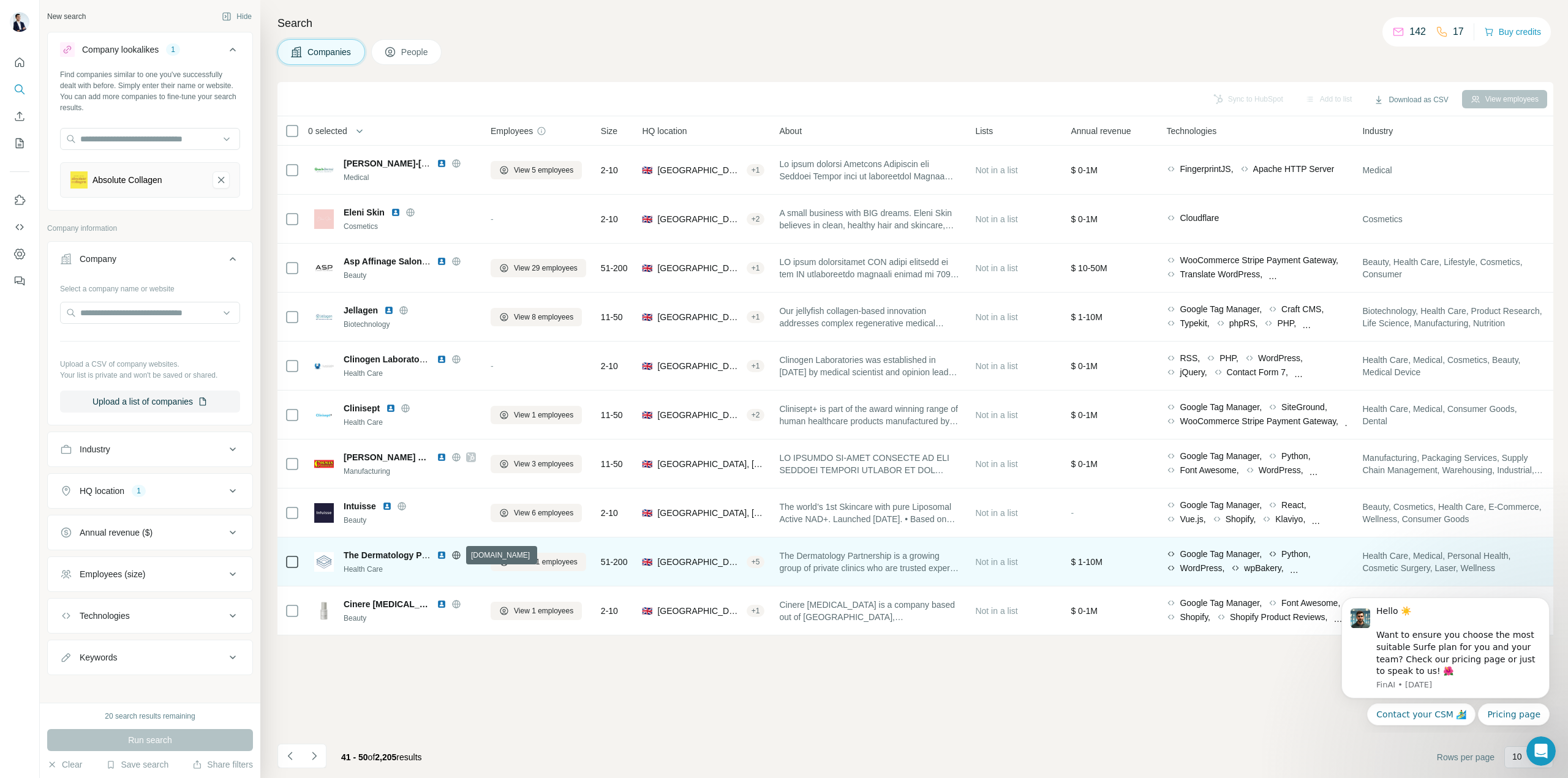
click at [458, 556] on icon at bounding box center [456, 555] width 10 height 10
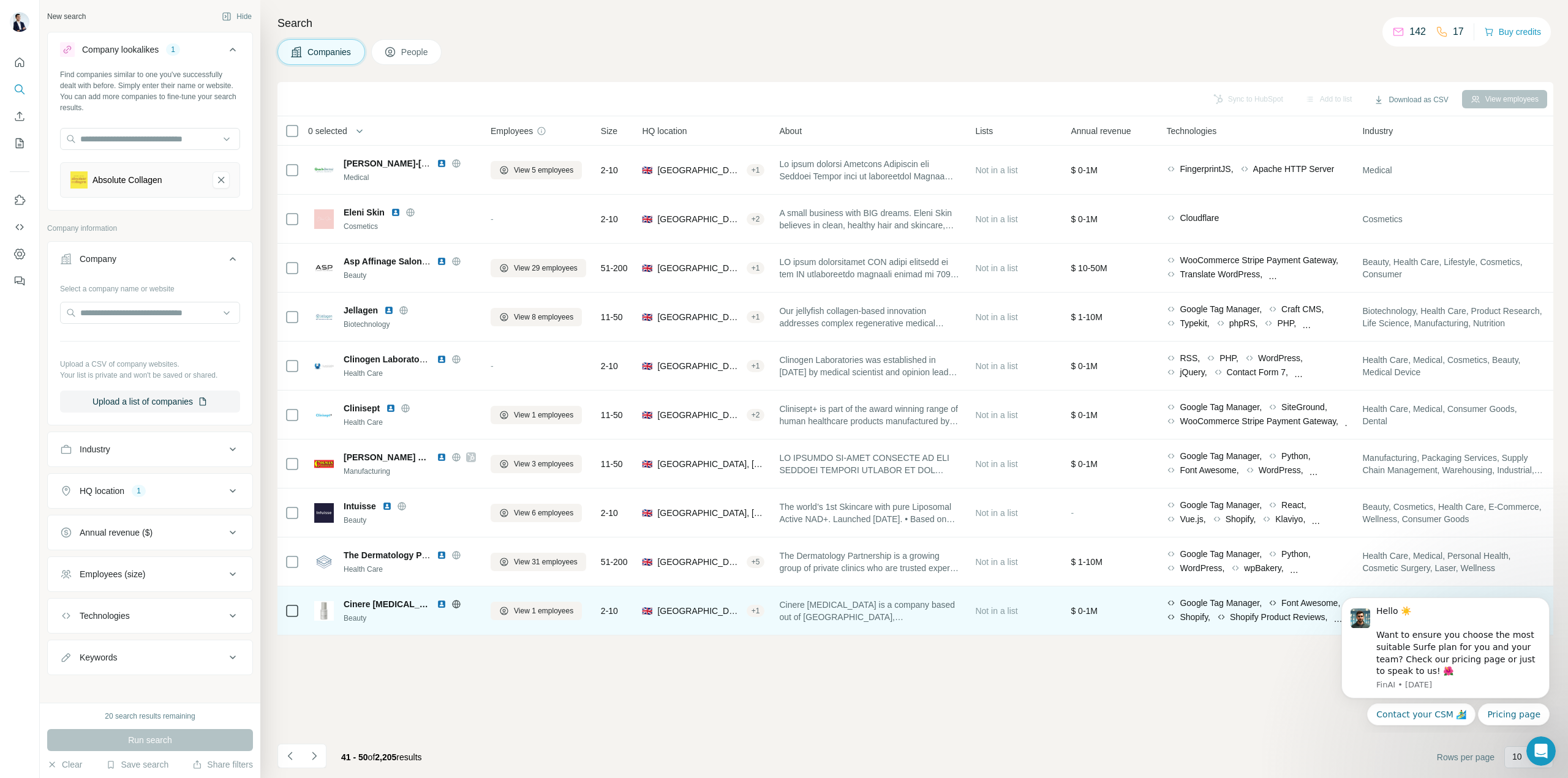
click at [452, 606] on icon at bounding box center [456, 604] width 10 height 10
click at [436, 606] on img at bounding box center [441, 604] width 10 height 10
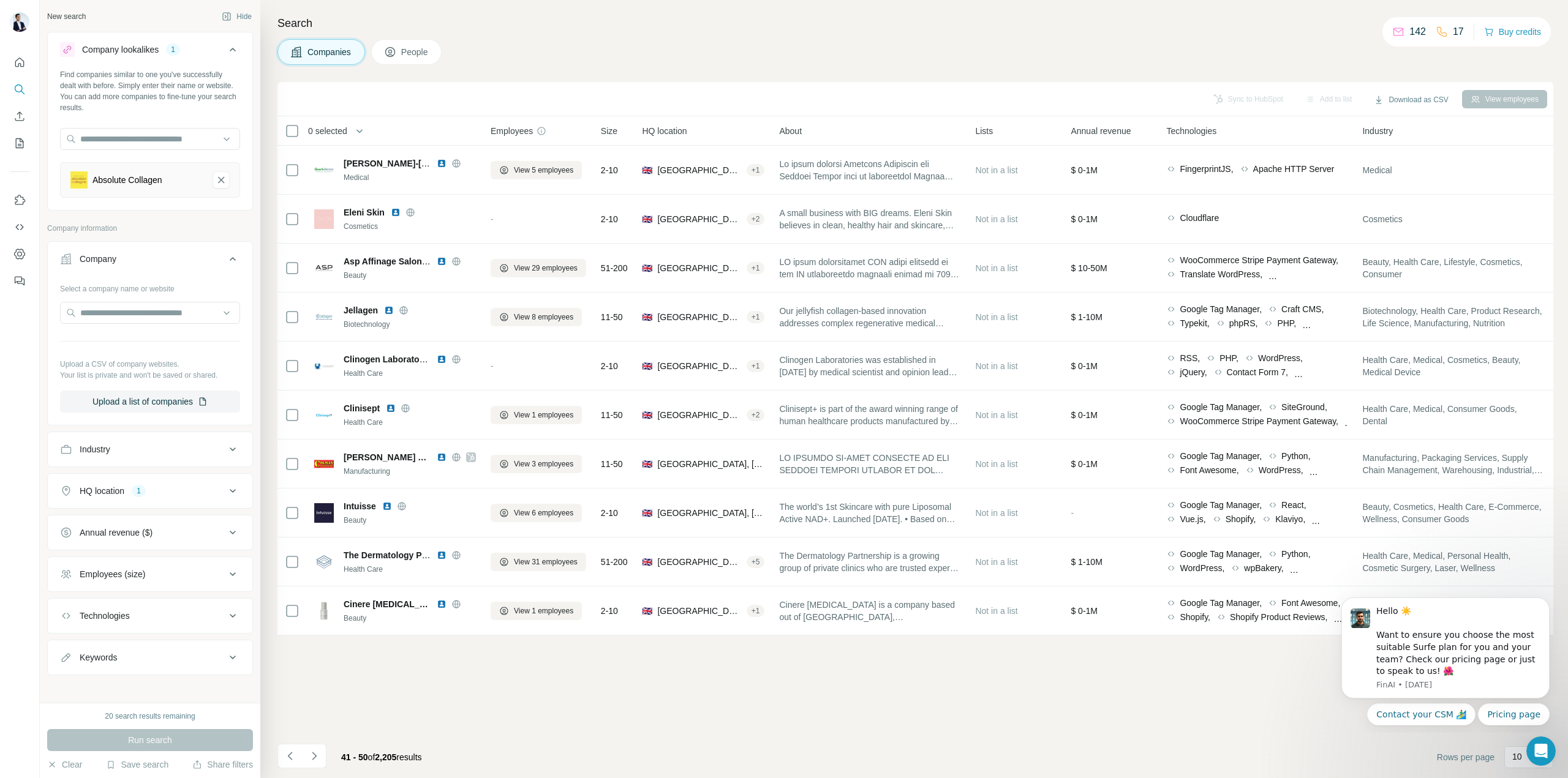
click at [315, 757] on icon "Navigate to next page" at bounding box center [313, 756] width 12 height 12
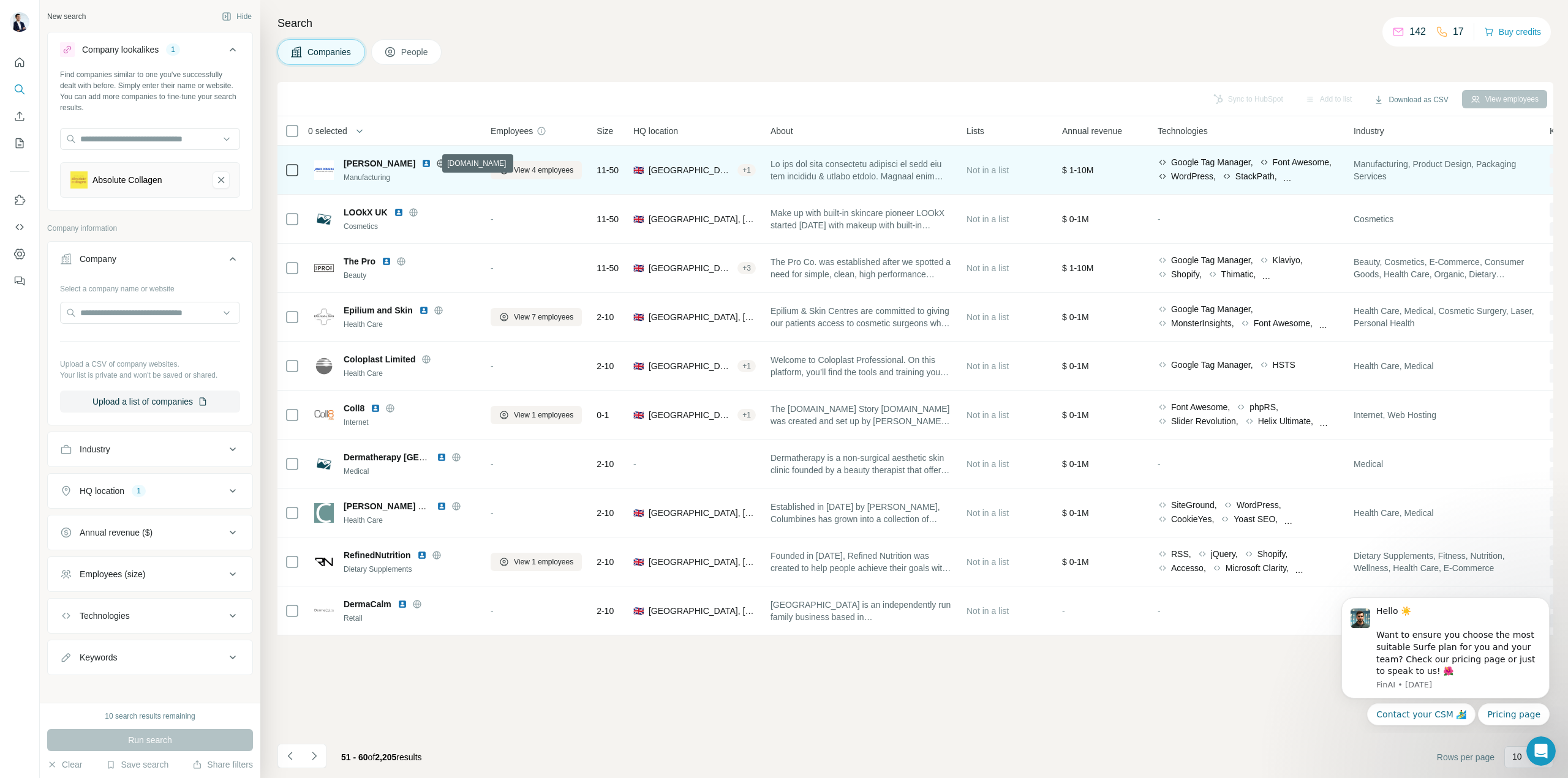
click at [437, 162] on icon at bounding box center [441, 163] width 8 height 8
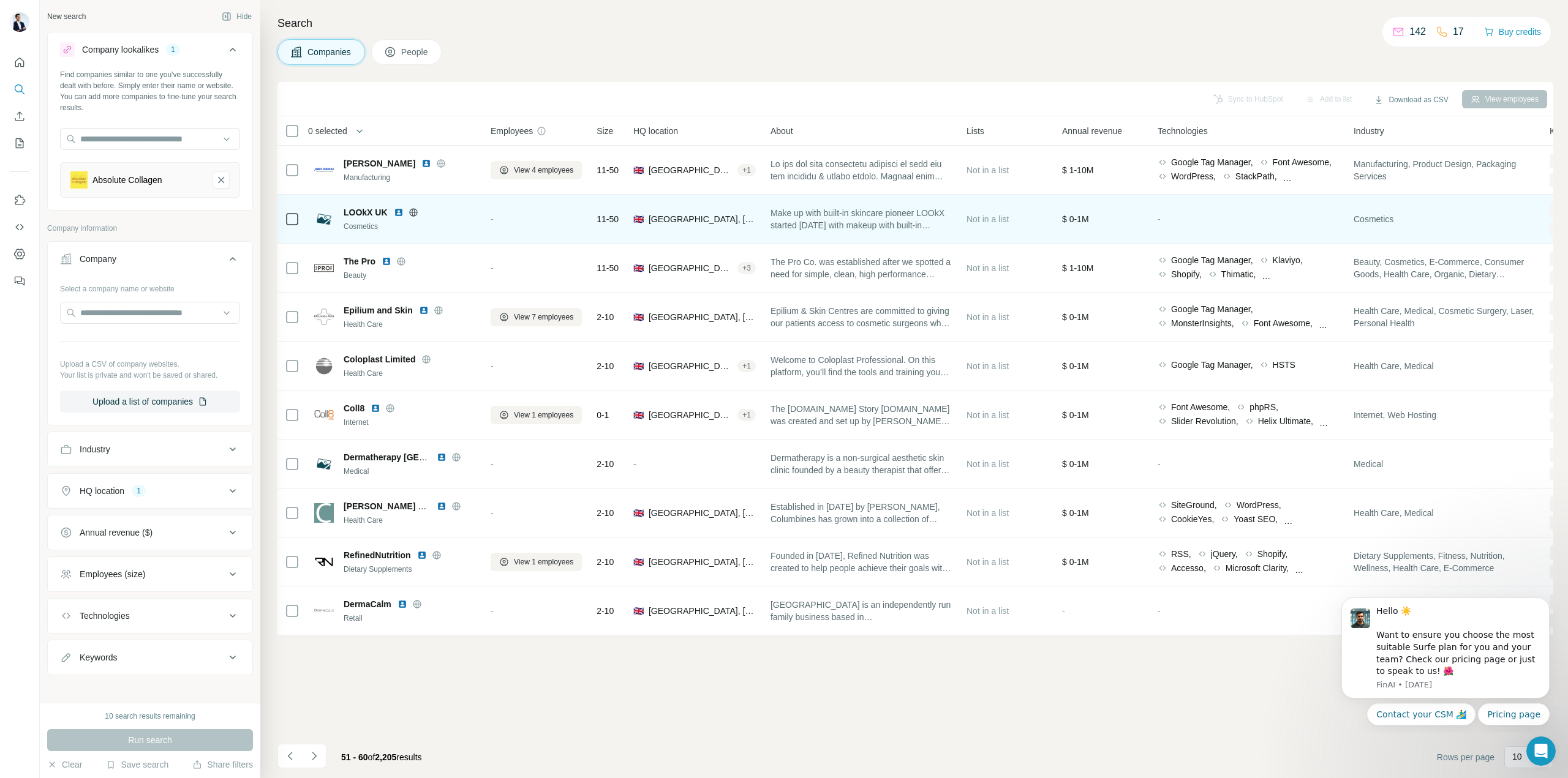
click at [414, 212] on icon at bounding box center [413, 212] width 8 height 1
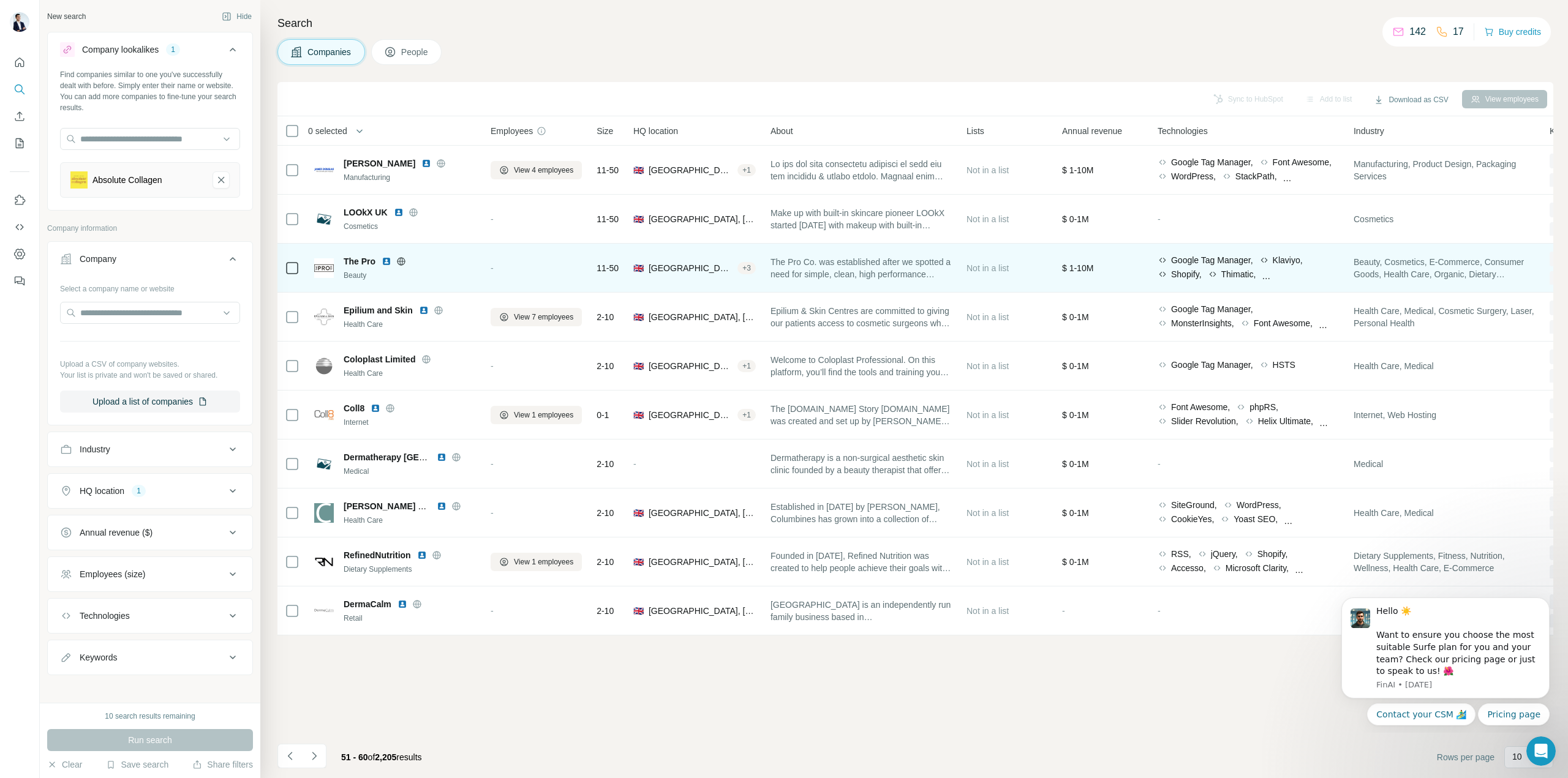
click at [400, 265] on icon at bounding box center [402, 261] width 8 height 8
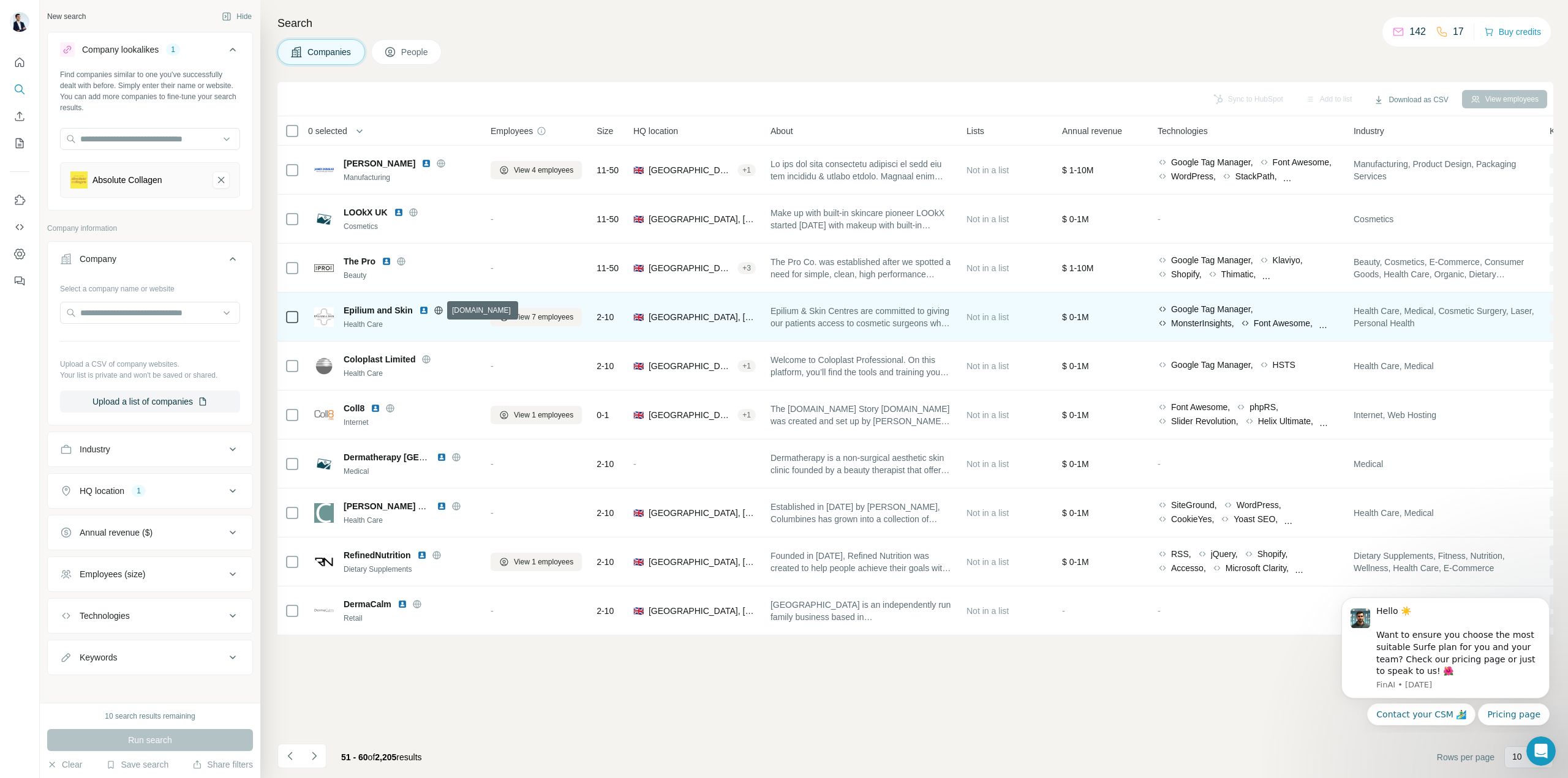
click at [436, 309] on icon at bounding box center [438, 310] width 3 height 8
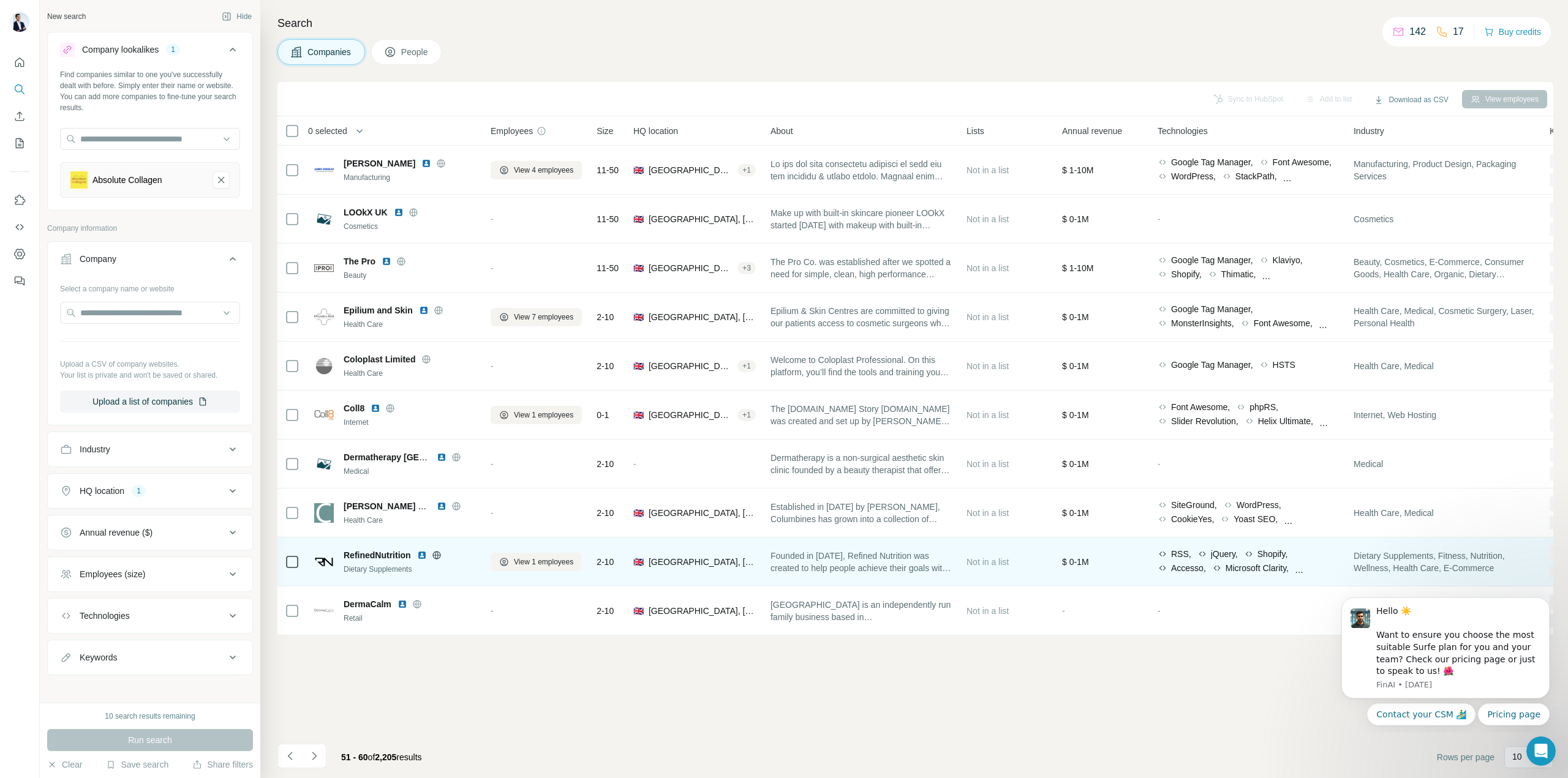
click at [435, 557] on icon at bounding box center [436, 555] width 10 height 10
click at [427, 554] on img at bounding box center [422, 555] width 10 height 10
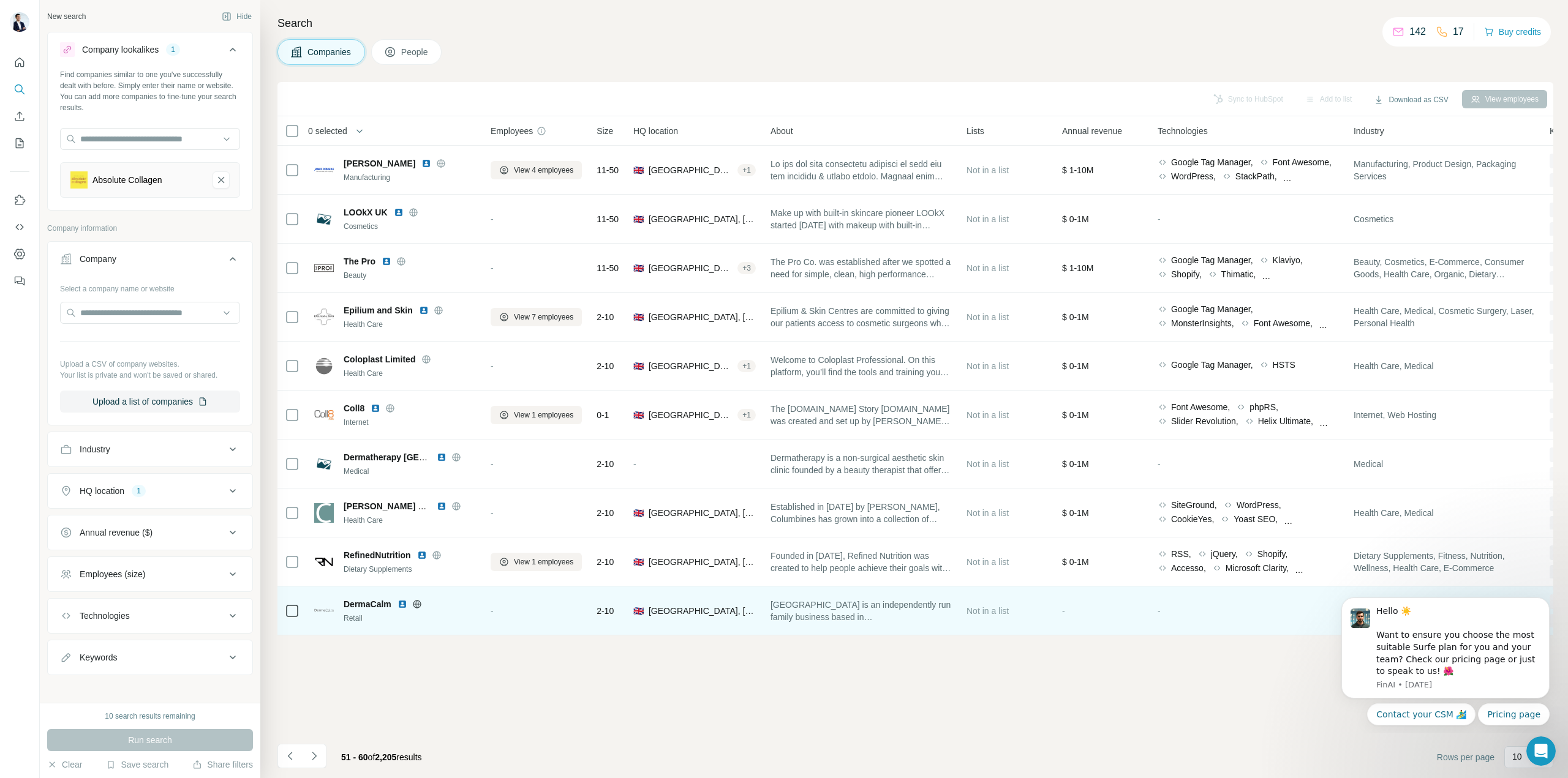
click at [422, 605] on icon at bounding box center [417, 604] width 10 height 10
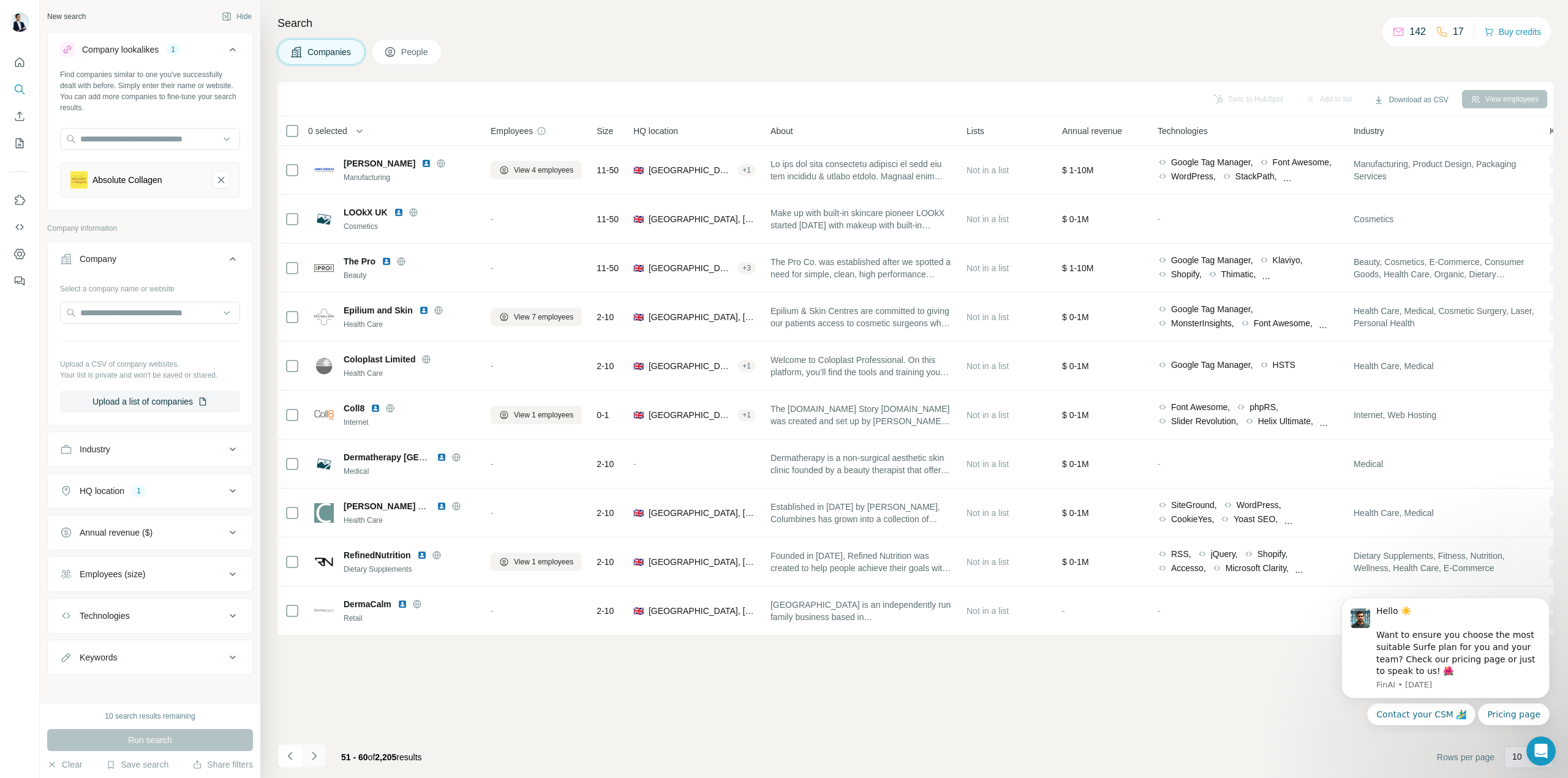
click at [317, 761] on icon "Navigate to next page" at bounding box center [313, 756] width 12 height 12
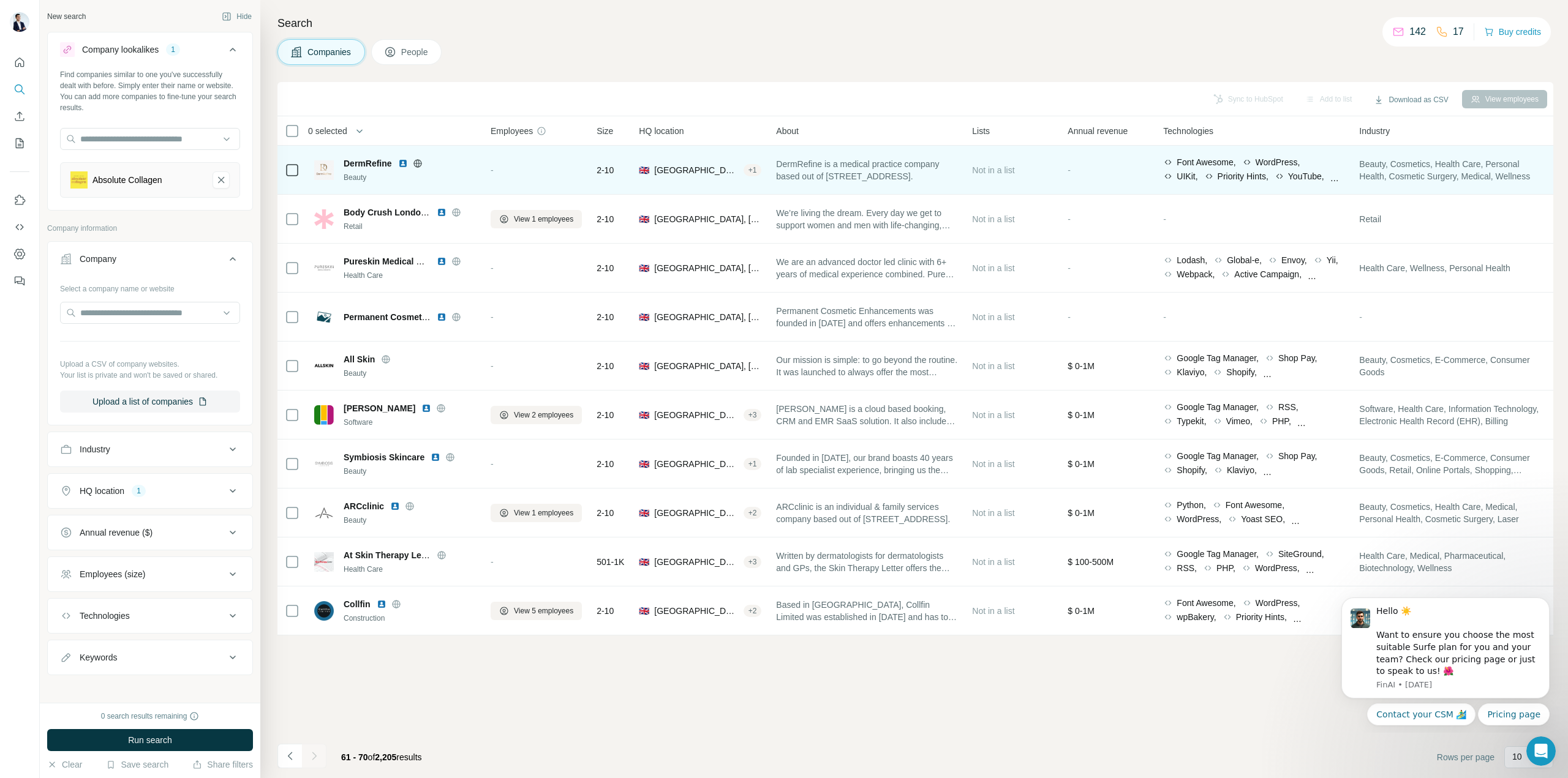
click at [419, 161] on icon at bounding box center [417, 163] width 3 height 8
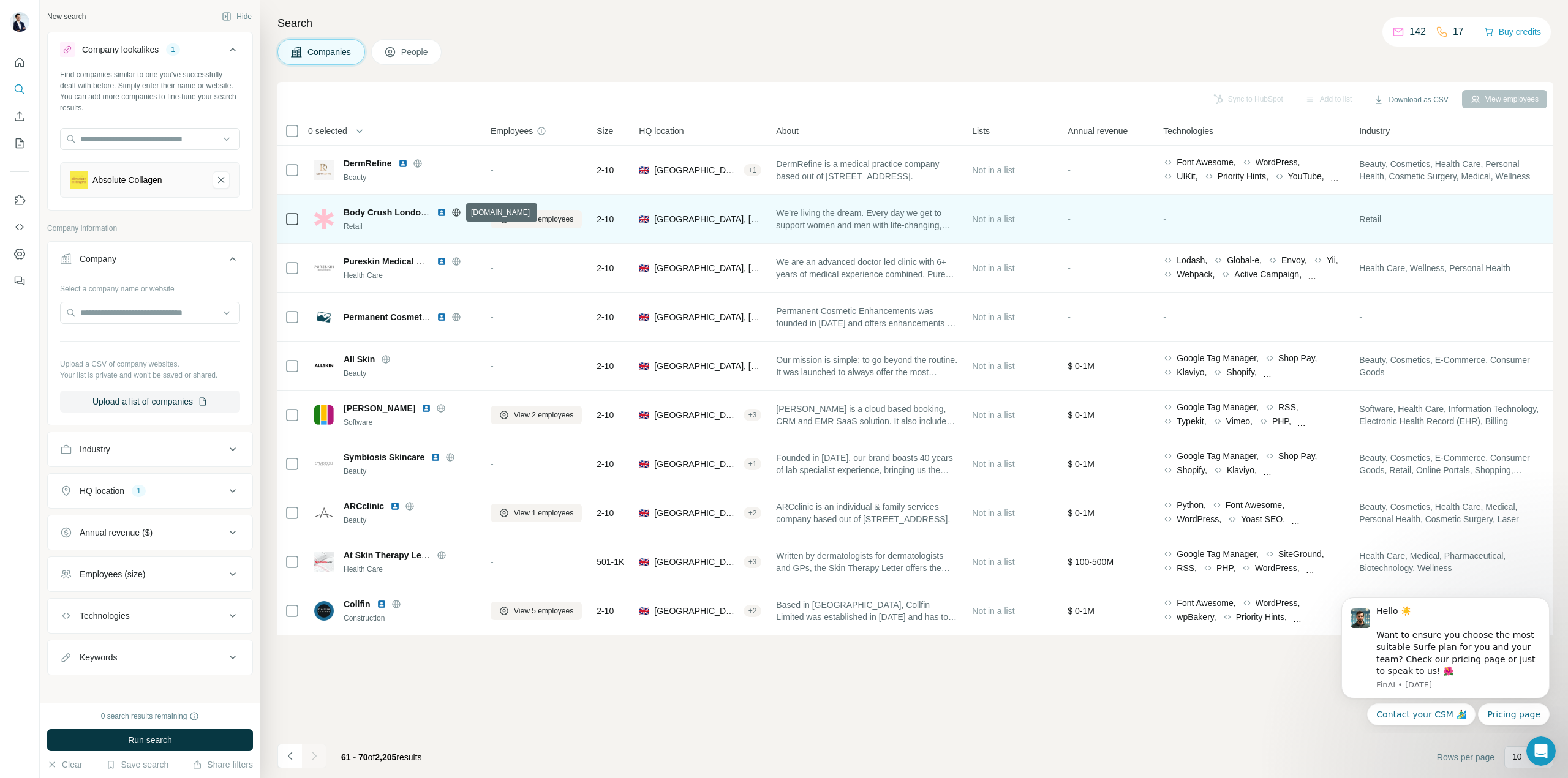
click at [459, 214] on icon at bounding box center [456, 212] width 8 height 8
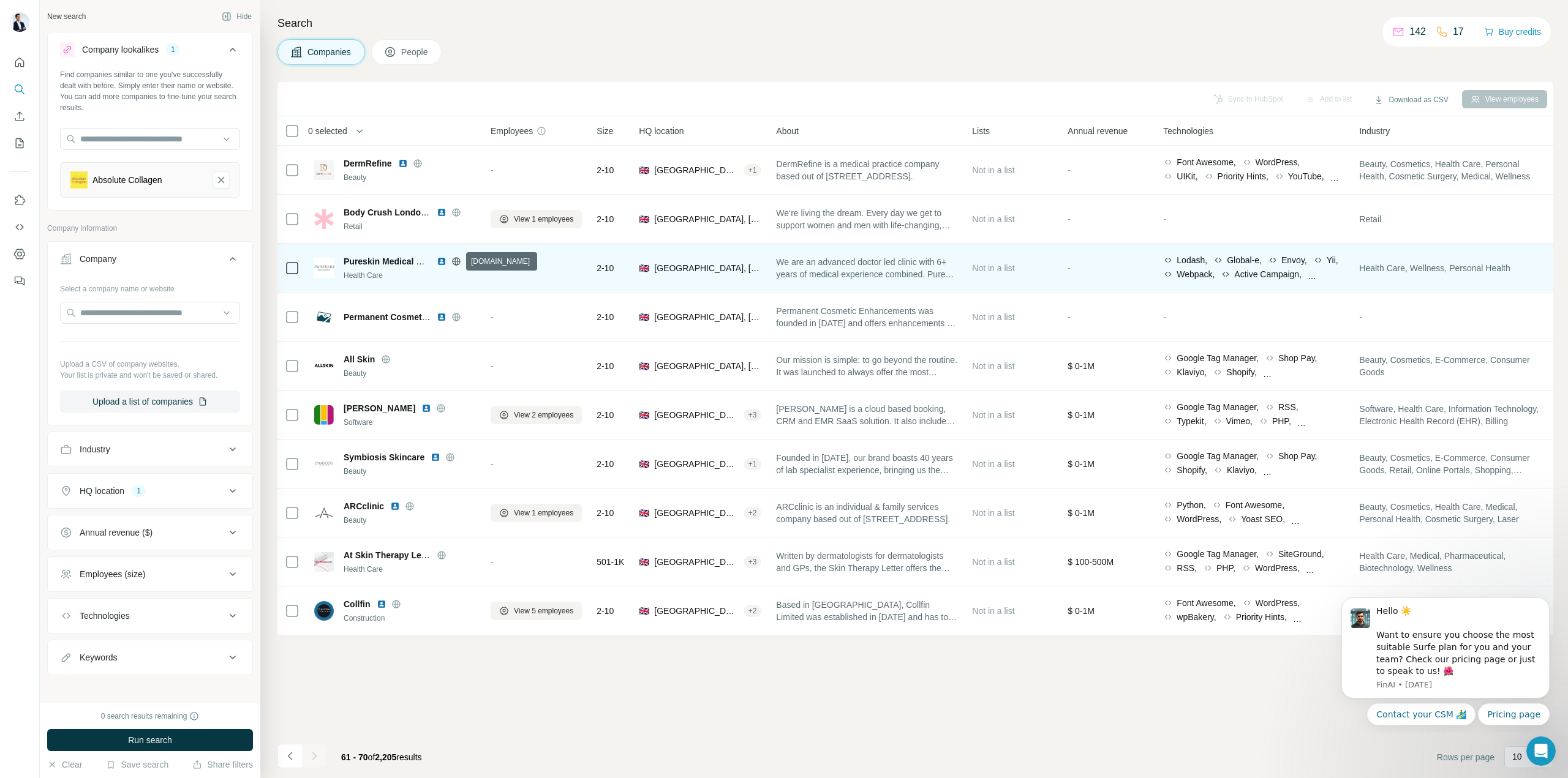
click at [459, 264] on icon at bounding box center [456, 261] width 8 height 8
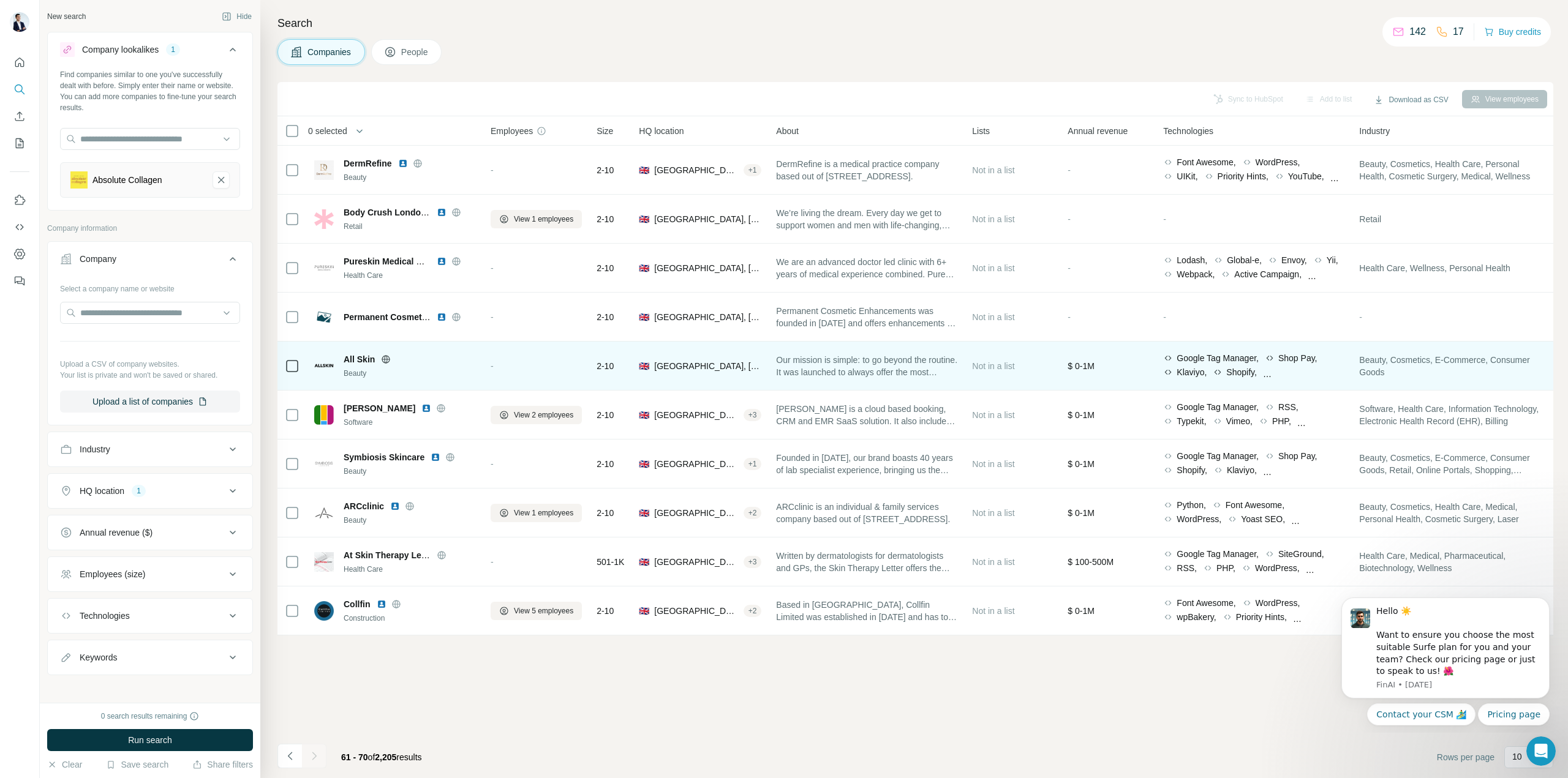
click at [384, 360] on icon at bounding box center [386, 359] width 10 height 10
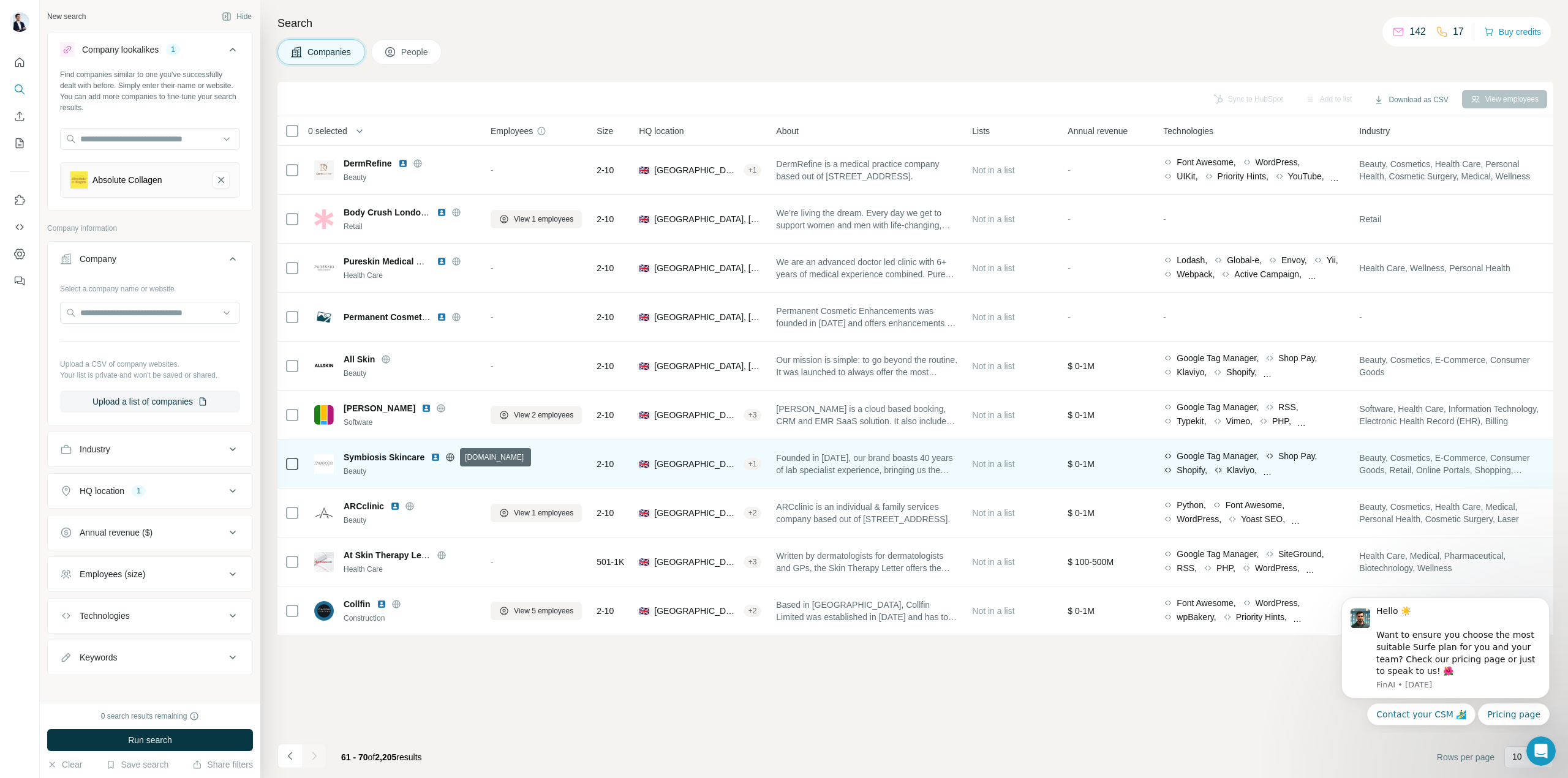
click at [454, 455] on icon at bounding box center [451, 457] width 8 height 8
click at [436, 458] on img at bounding box center [436, 458] width 10 height 10
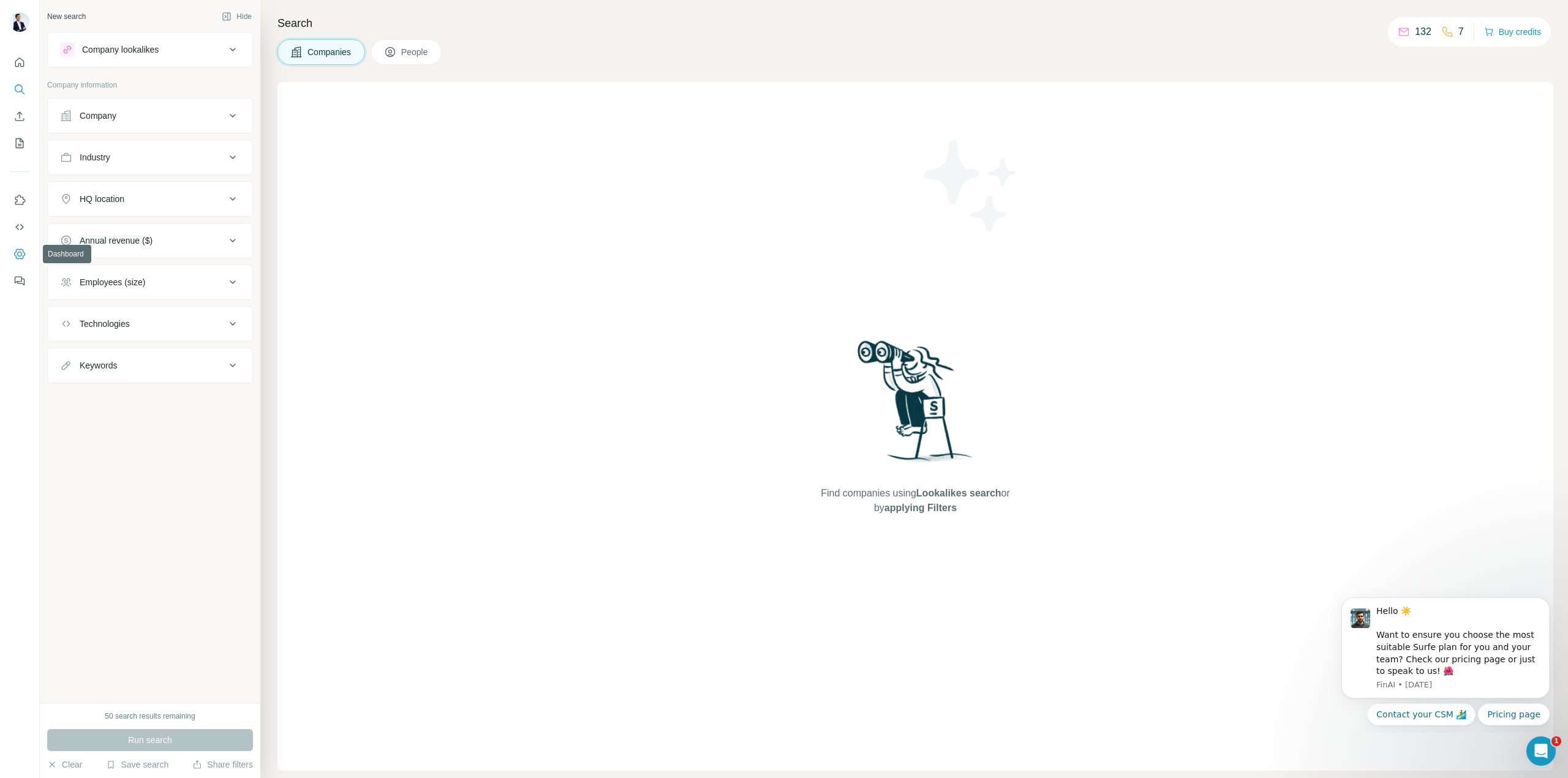
click at [19, 250] on icon "Dashboard" at bounding box center [20, 253] width 11 height 10
click at [23, 25] on img at bounding box center [19, 21] width 20 height 20
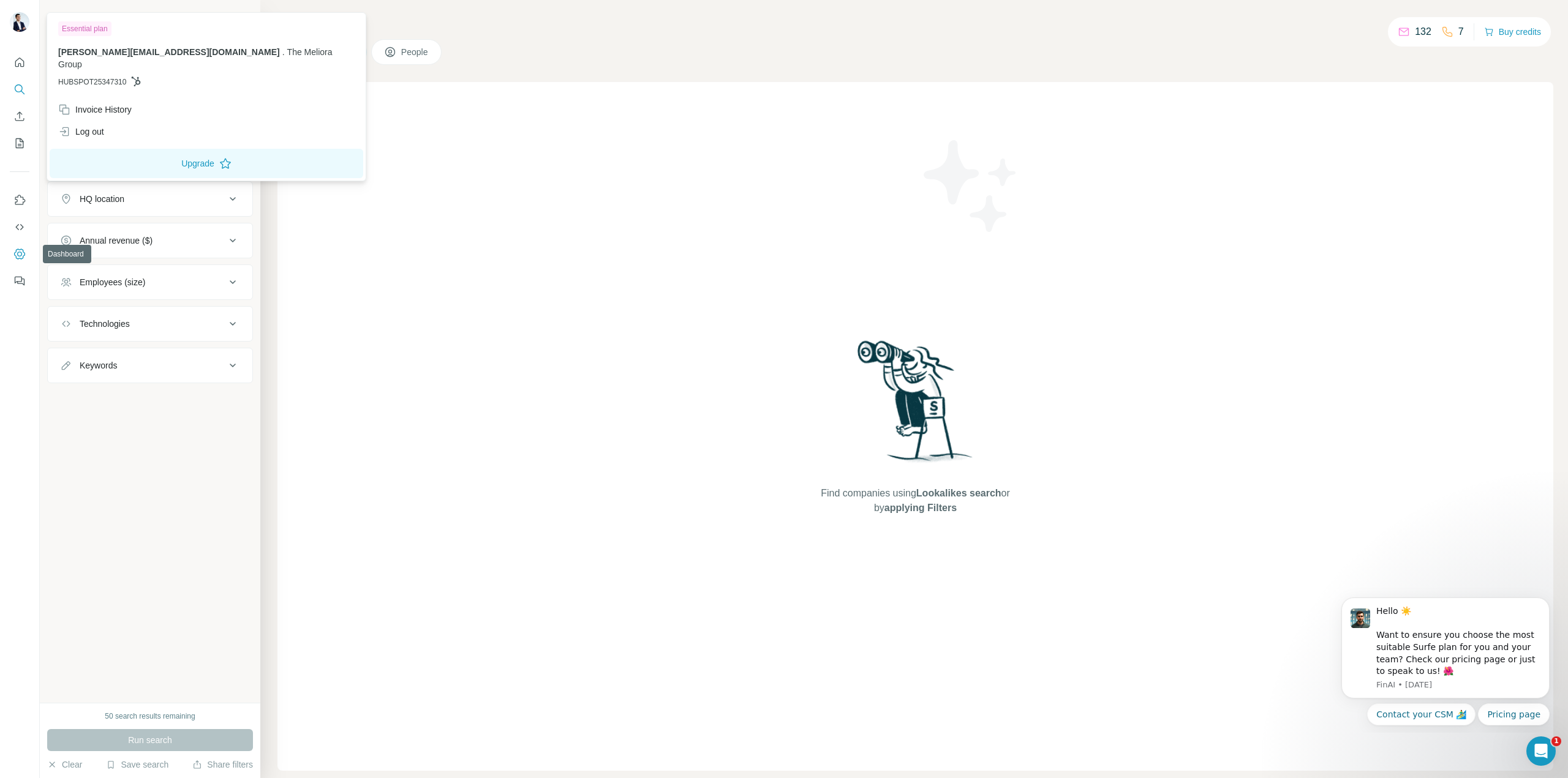
click at [20, 254] on icon "Dashboard" at bounding box center [19, 254] width 12 height 12
